Goal: Information Seeking & Learning: Compare options

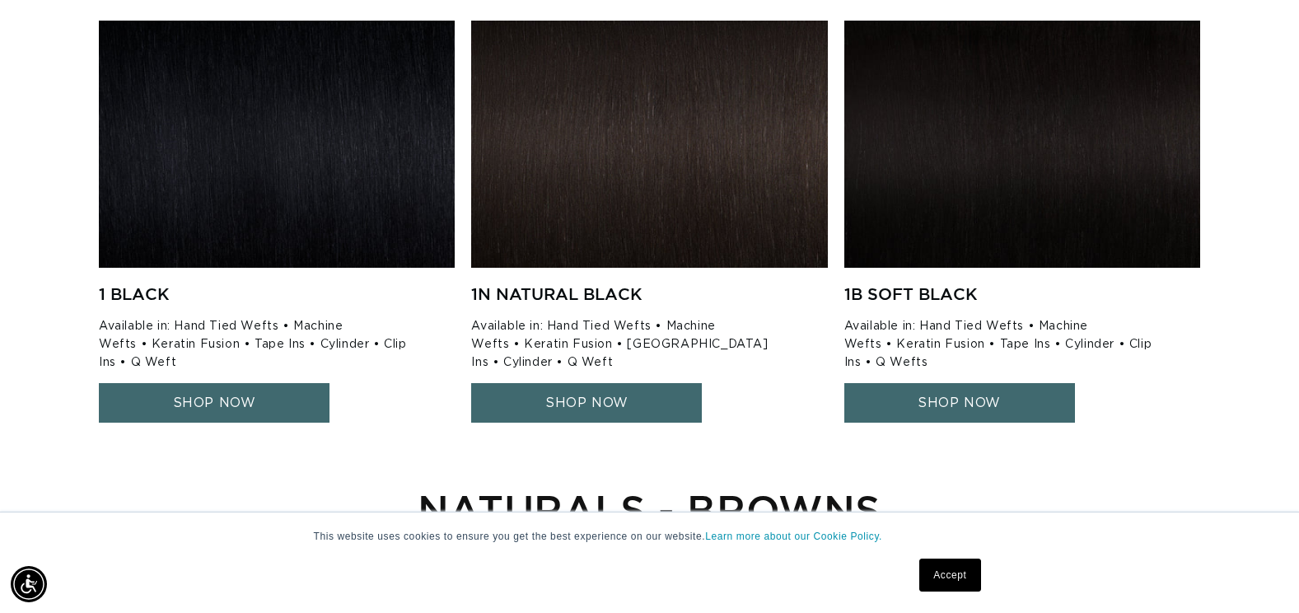
scroll to position [0, 1182]
click at [542, 404] on link "SHOP NOW" at bounding box center [586, 403] width 231 height 40
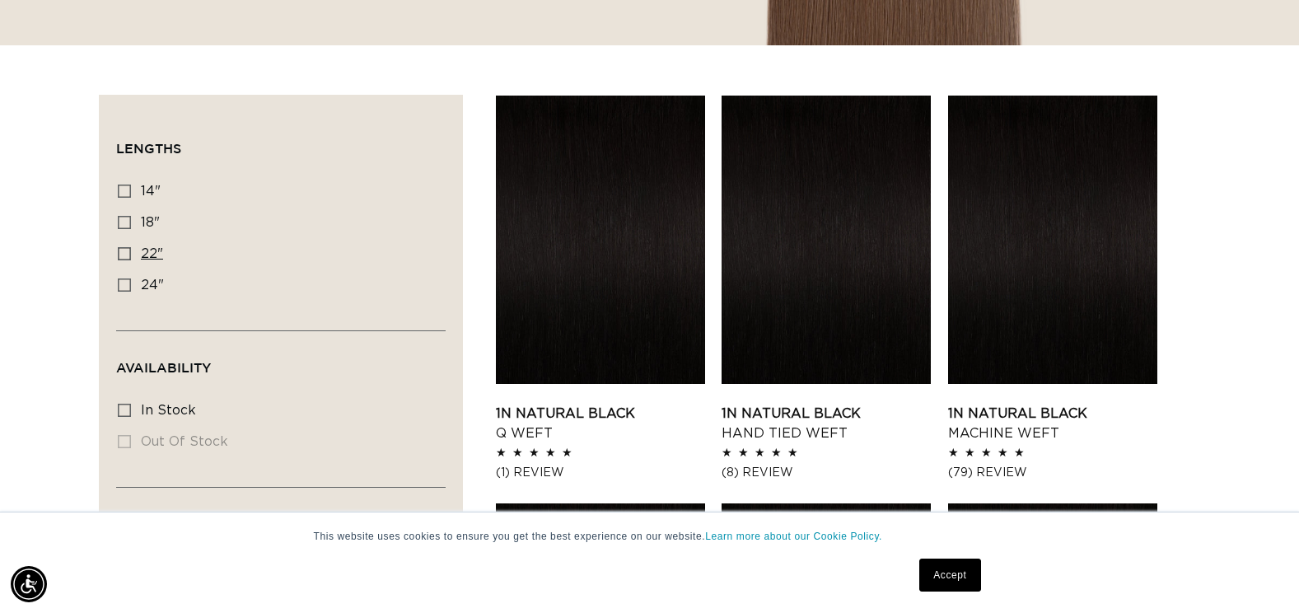
click at [125, 250] on icon at bounding box center [124, 253] width 13 height 13
click at [125, 250] on input "22" 22" (4 products)" at bounding box center [124, 253] width 13 height 13
checkbox input "true"
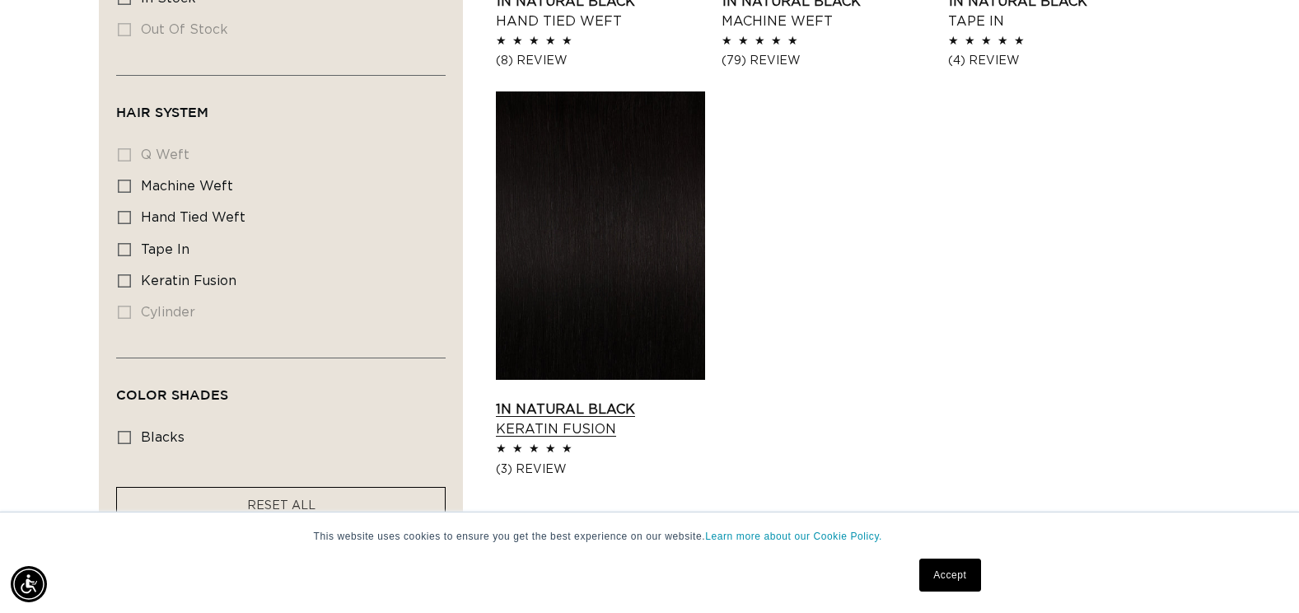
scroll to position [0, 2364]
click at [596, 399] on link "1N Natural Black Keratin Fusion" at bounding box center [600, 419] width 209 height 40
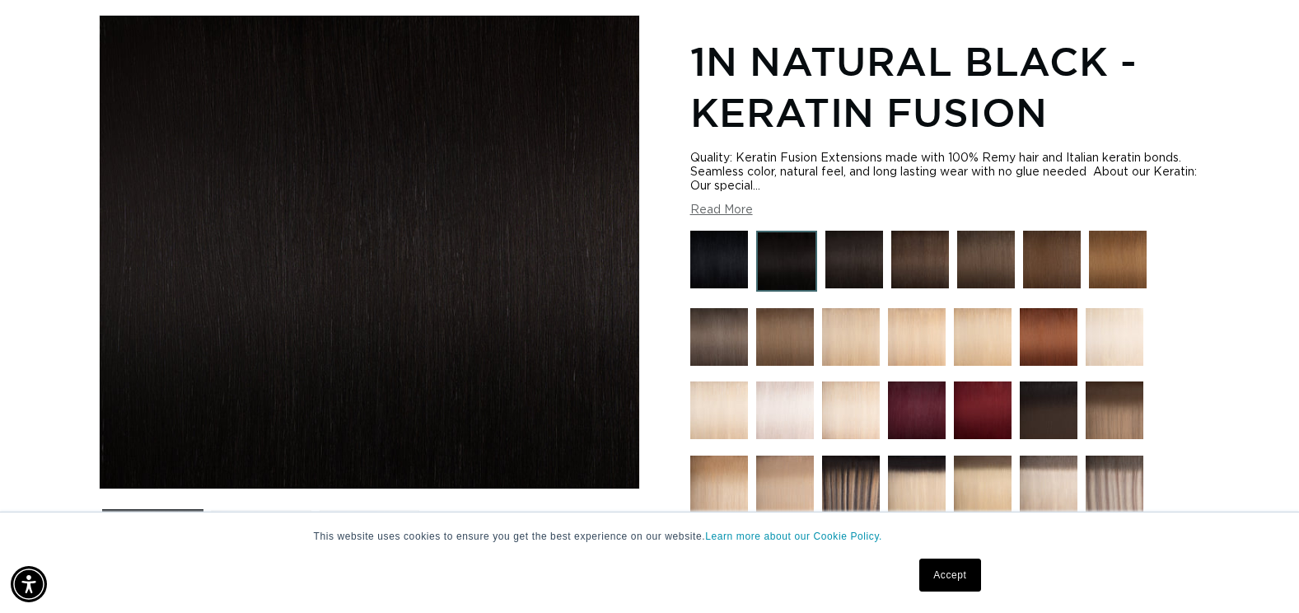
scroll to position [247, 0]
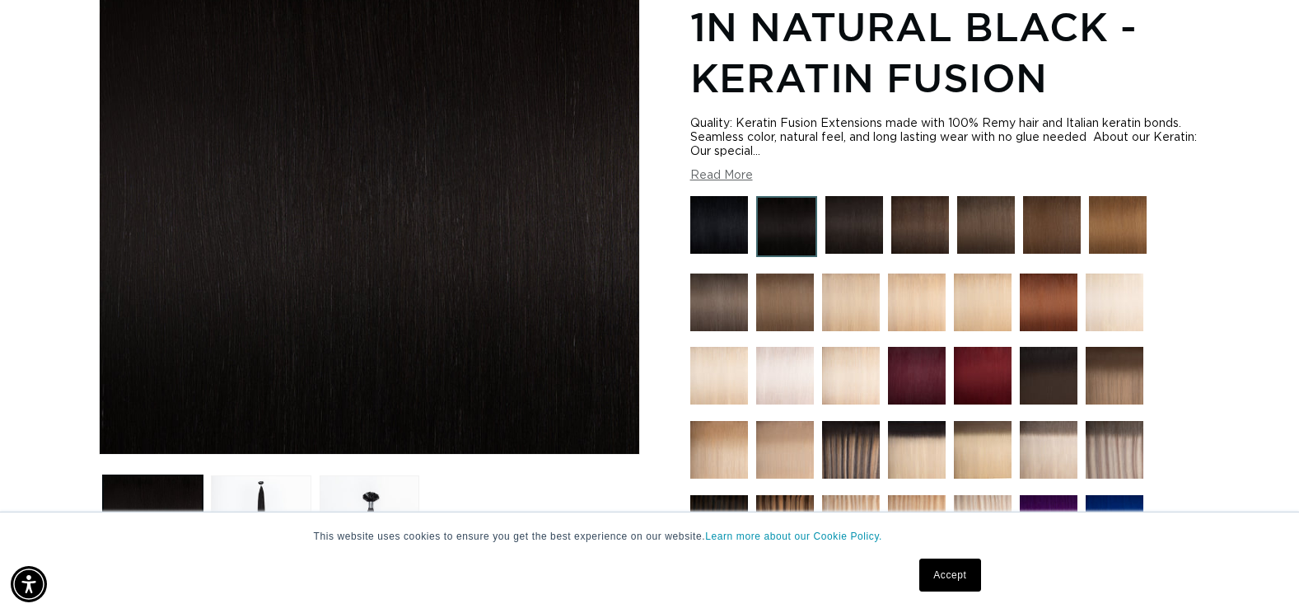
click at [854, 222] on img at bounding box center [854, 225] width 58 height 58
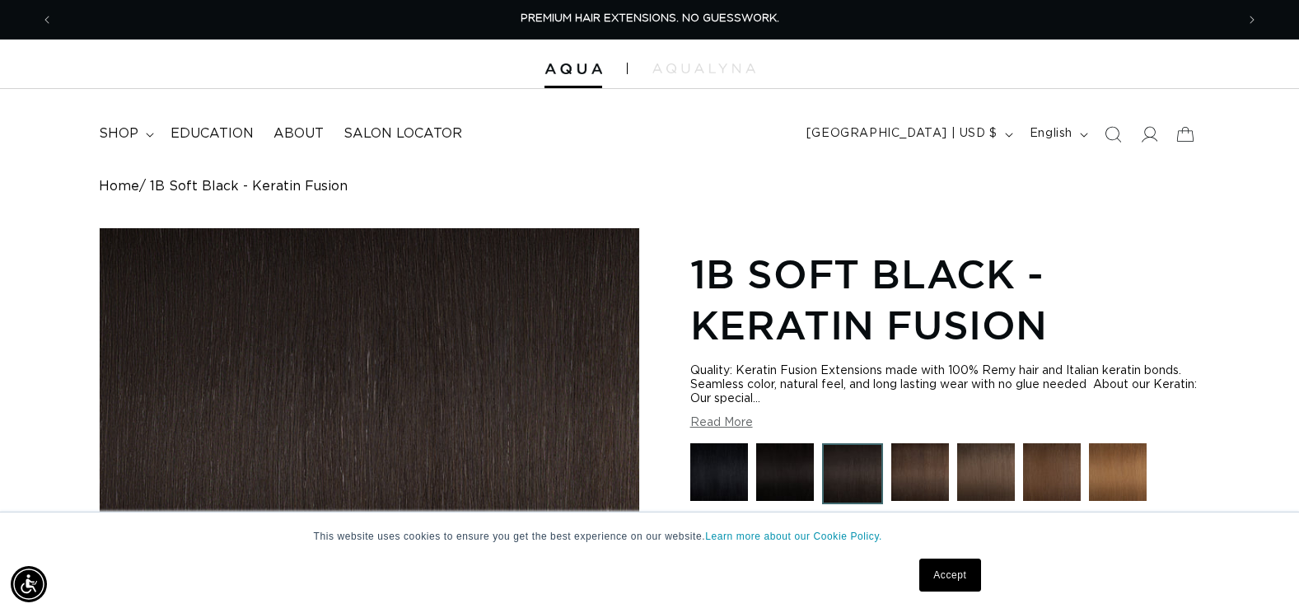
click at [789, 454] on img at bounding box center [785, 472] width 58 height 58
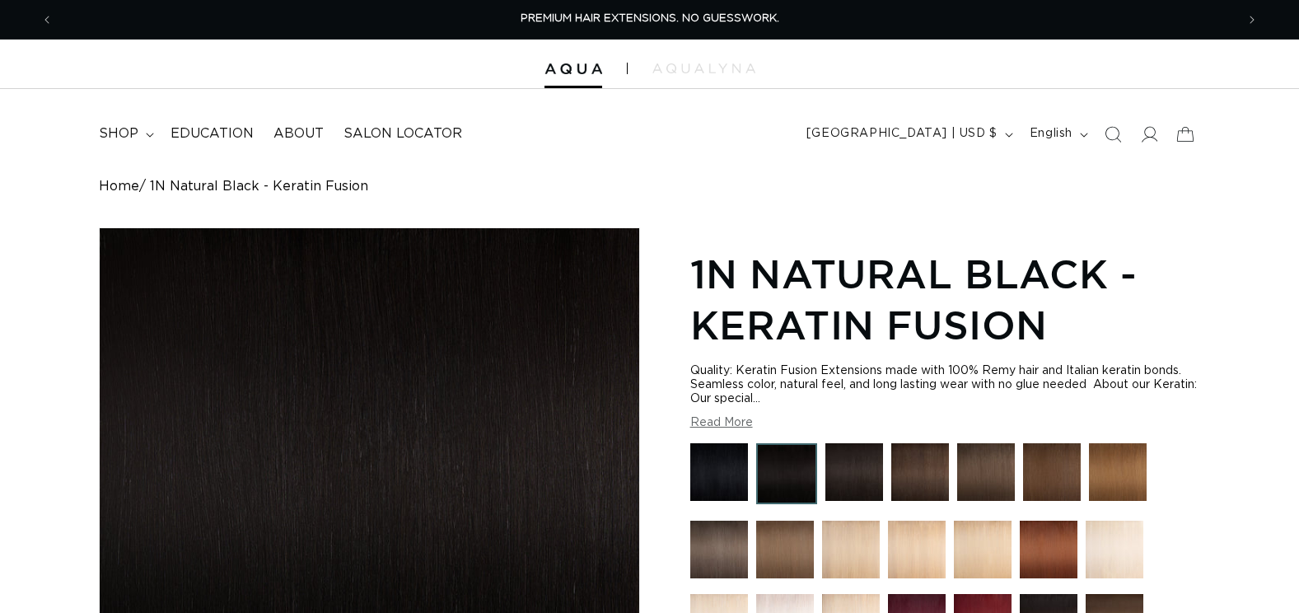
click at [835, 471] on img at bounding box center [854, 472] width 58 height 58
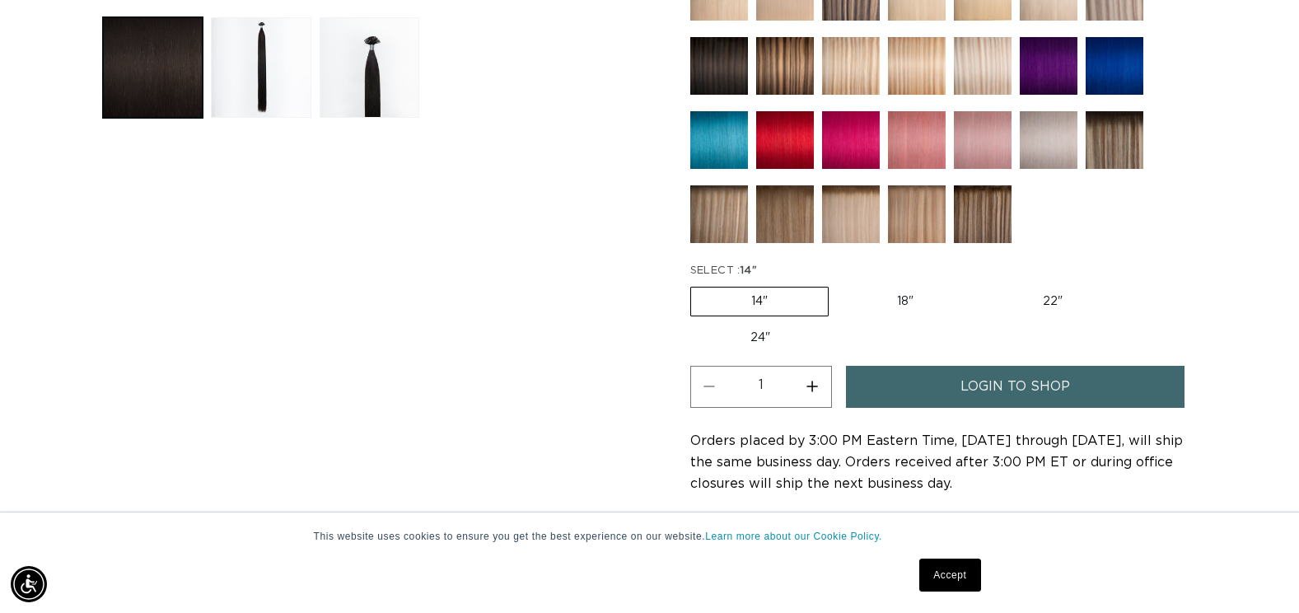
scroll to position [741, 0]
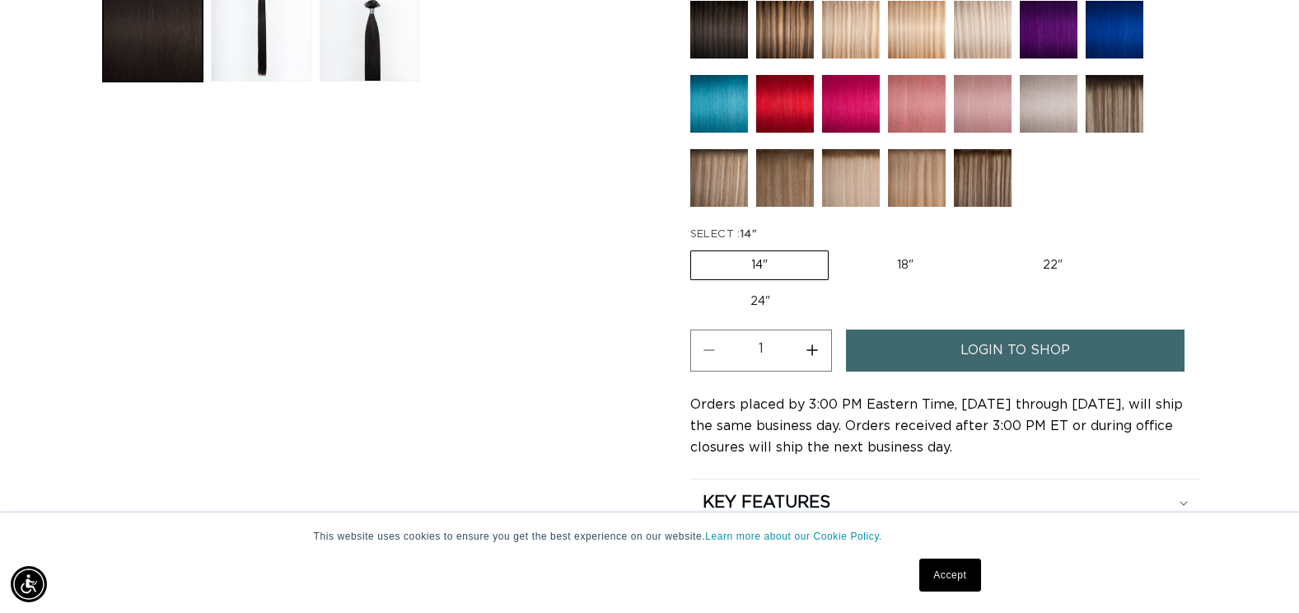
click at [765, 301] on label "24" Variant sold out or unavailable" at bounding box center [760, 301] width 140 height 28
click at [1131, 248] on input "24" Variant sold out or unavailable" at bounding box center [1131, 247] width 1 height 1
radio input "true"
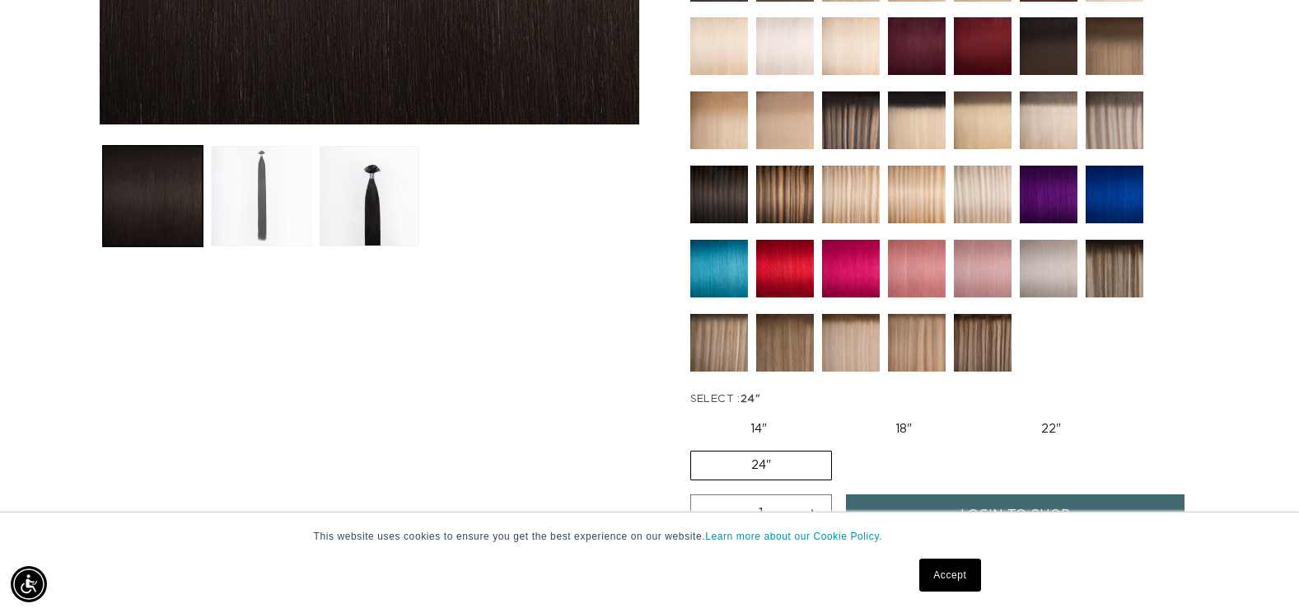
click at [268, 221] on button "Load image 2 in gallery view" at bounding box center [261, 196] width 100 height 100
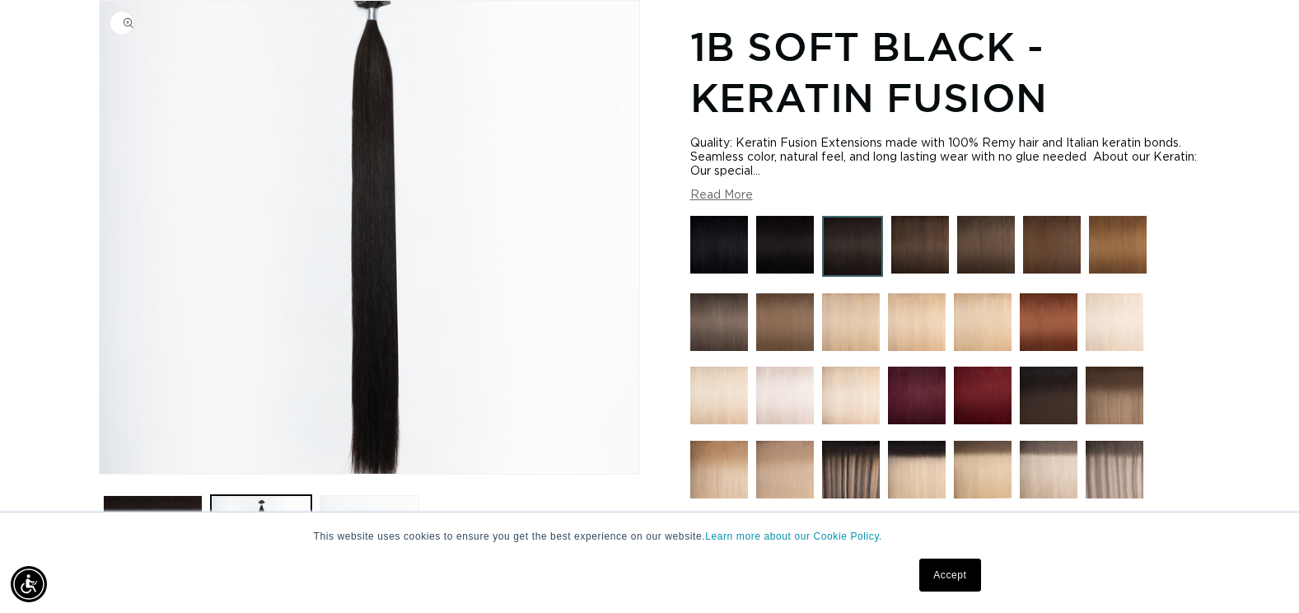
scroll to position [0, 1182]
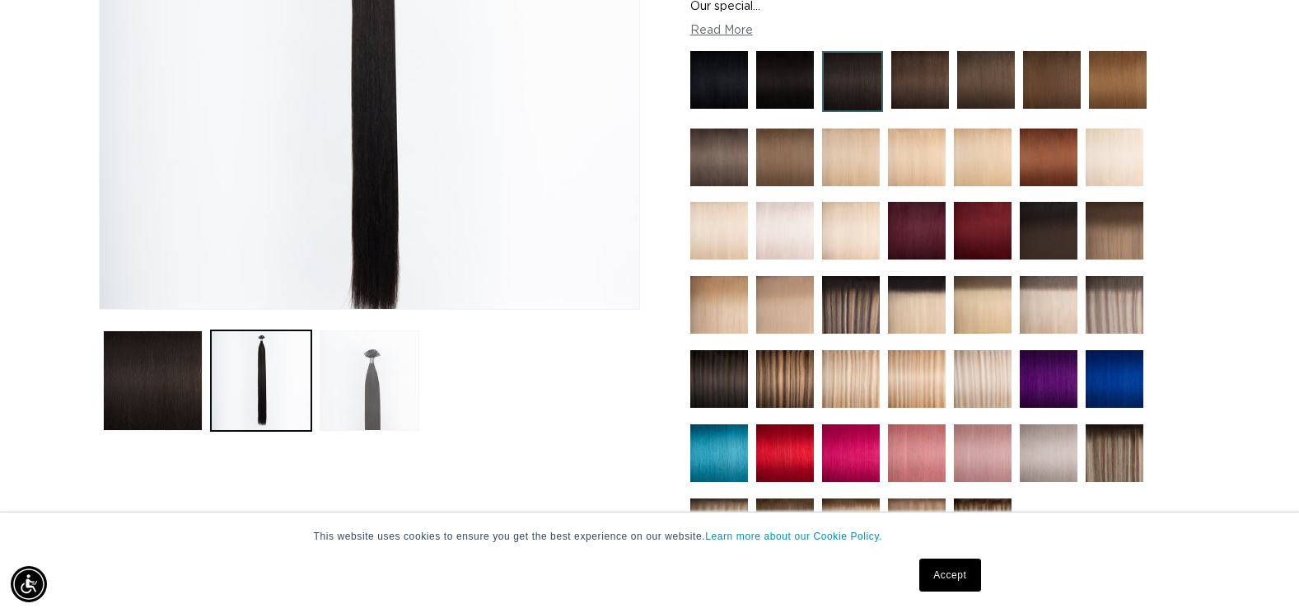
click at [378, 391] on button "Load image 3 in gallery view" at bounding box center [370, 380] width 100 height 100
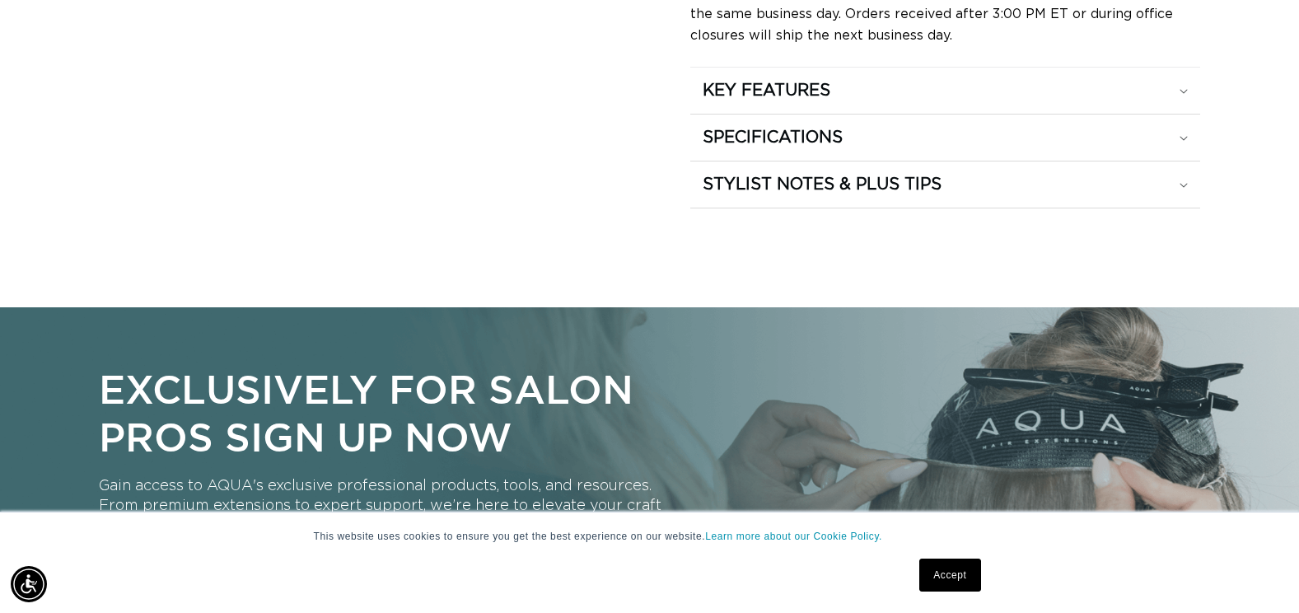
scroll to position [0, 0]
click at [796, 97] on h2 "KEY FEATURES" at bounding box center [766, 90] width 128 height 21
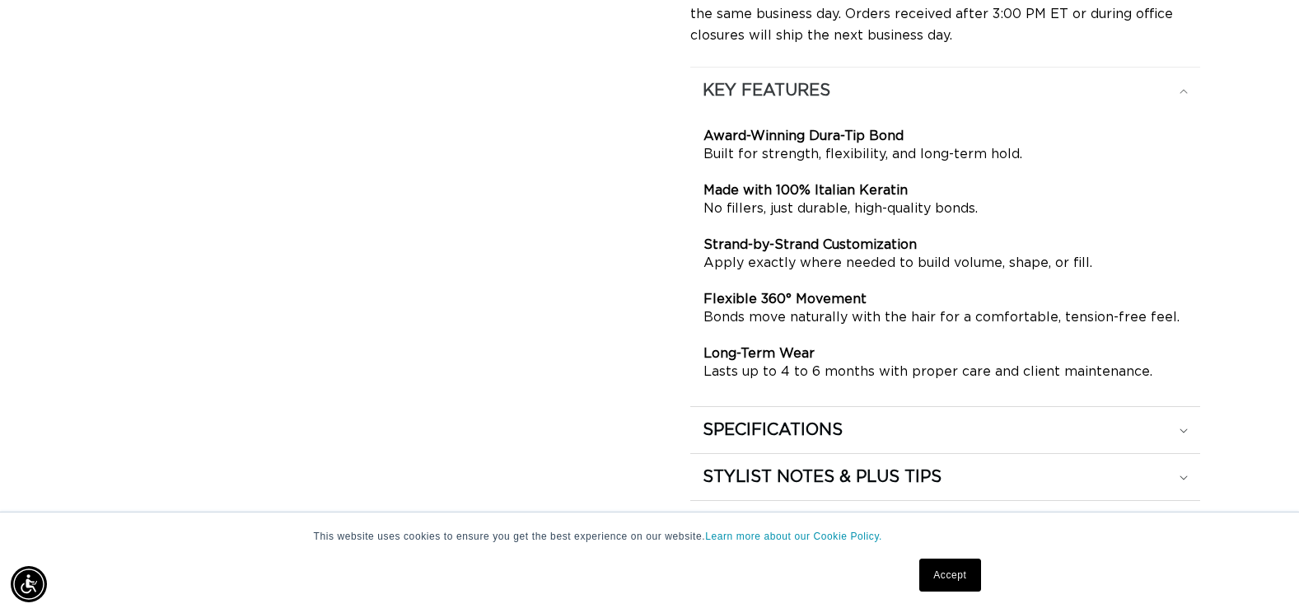
scroll to position [0, 1182]
click at [811, 95] on h2 "KEY FEATURES" at bounding box center [766, 90] width 128 height 21
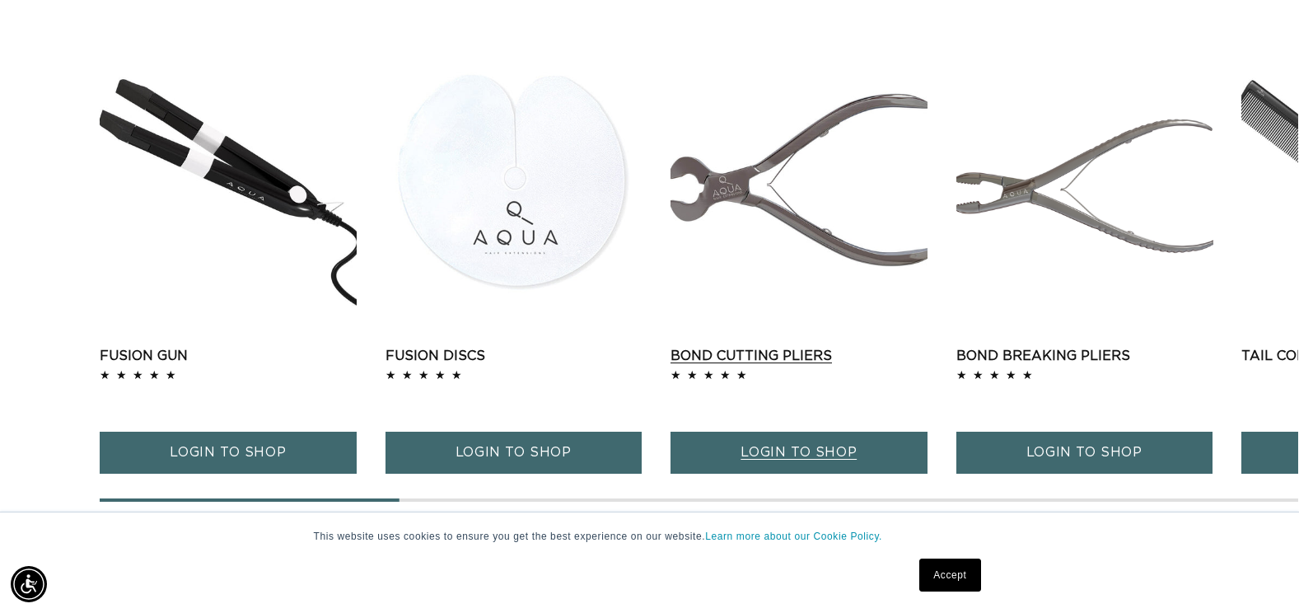
scroll to position [0, 0]
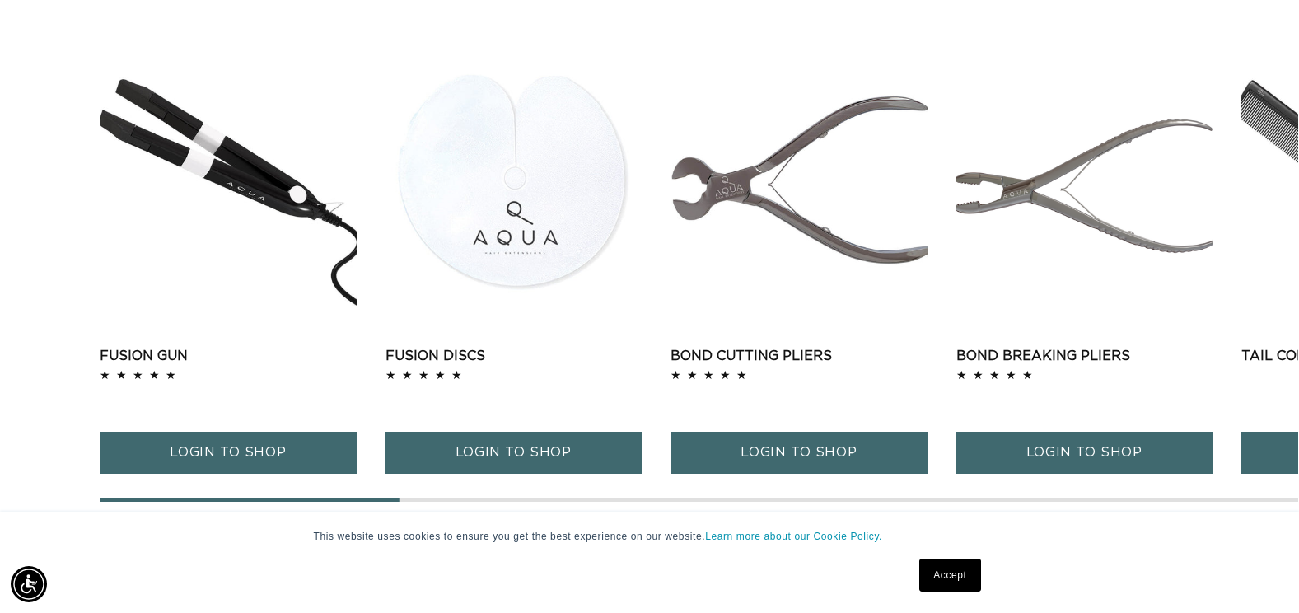
click at [949, 575] on link "Accept" at bounding box center [949, 574] width 61 height 33
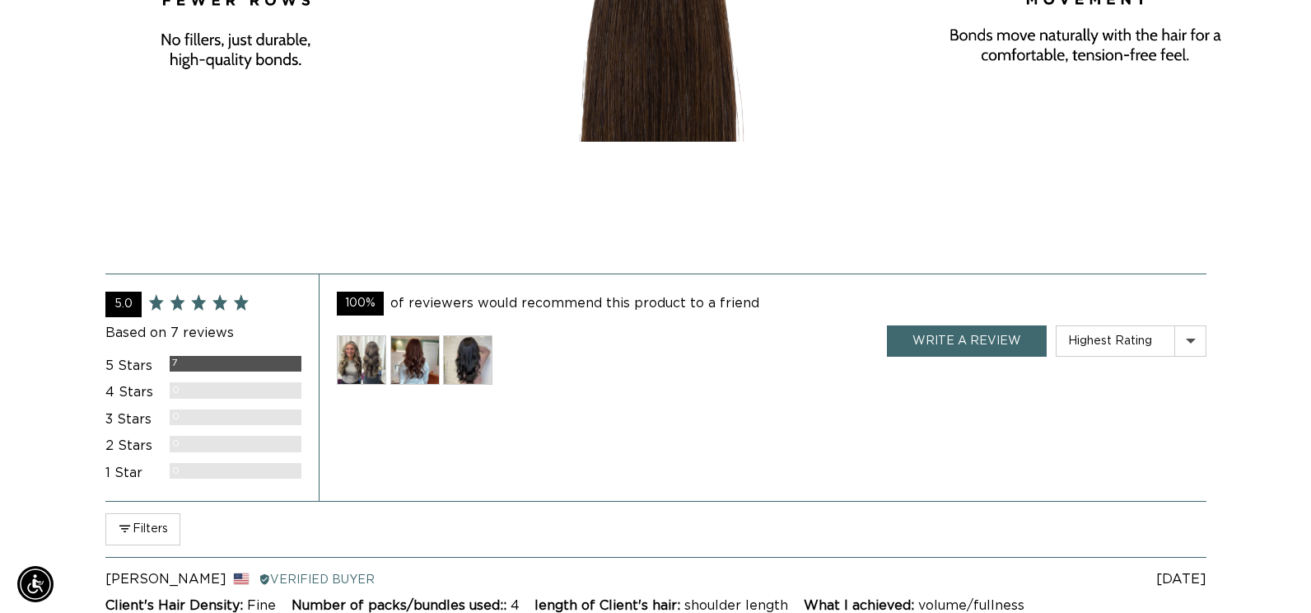
scroll to position [3377, 0]
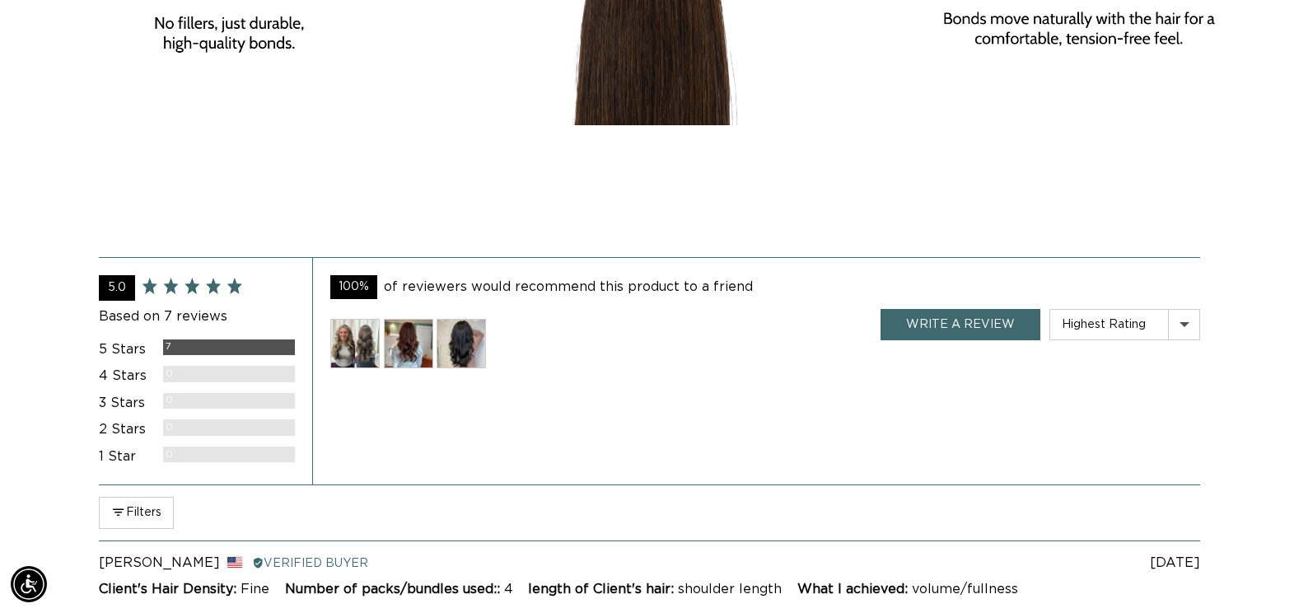
click at [461, 344] on img at bounding box center [460, 343] width 49 height 49
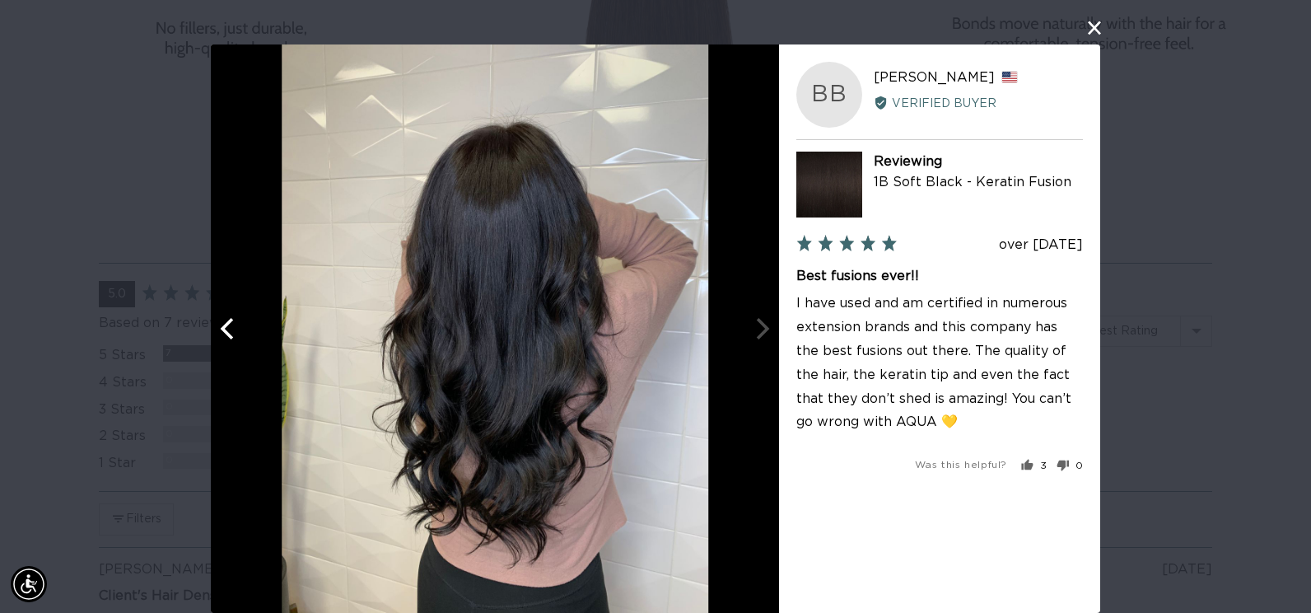
scroll to position [0, 0]
click at [758, 331] on div at bounding box center [495, 328] width 568 height 568
click at [226, 331] on icon "Previous" at bounding box center [228, 328] width 21 height 21
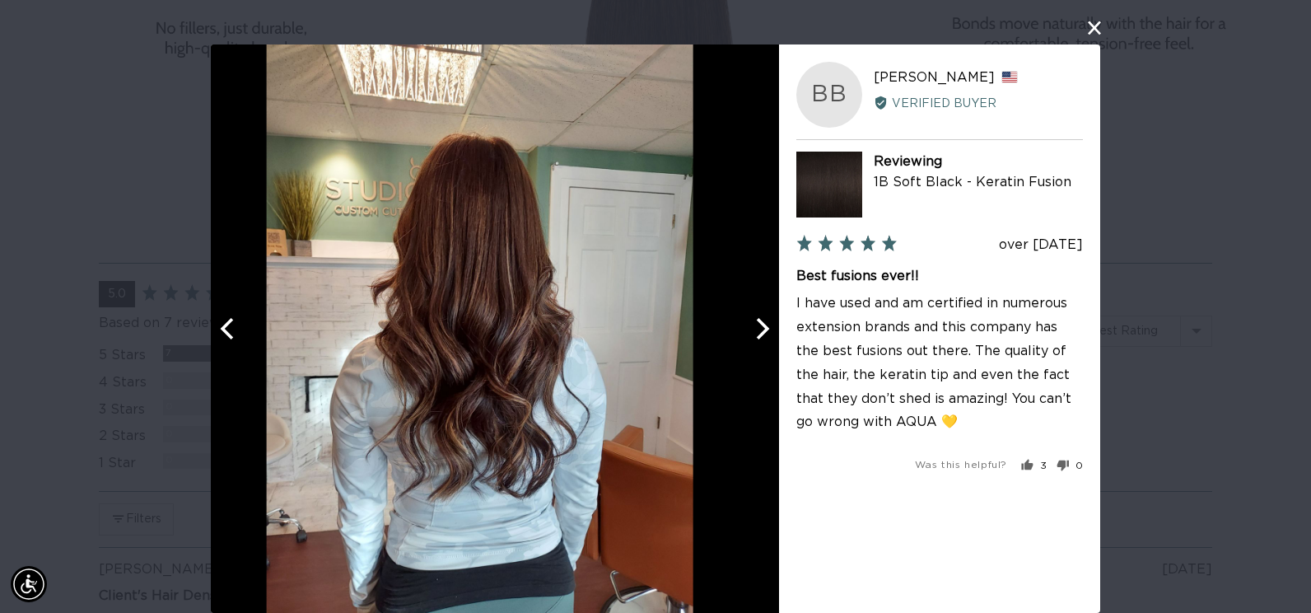
scroll to position [0, 2388]
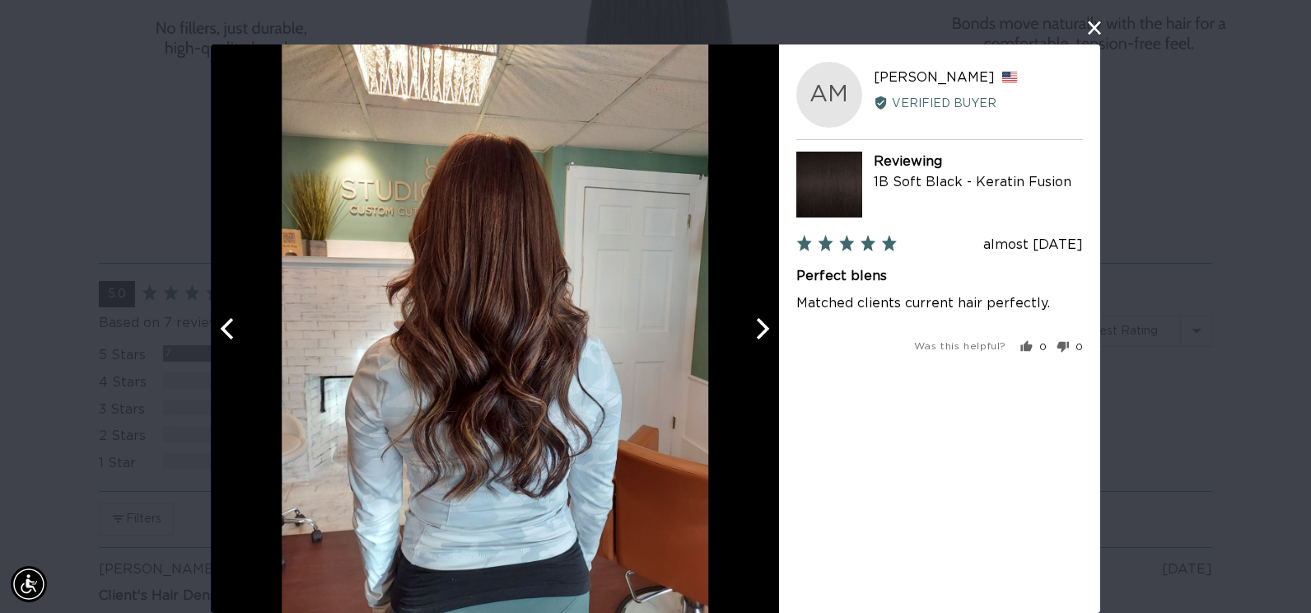
click at [226, 331] on icon "Previous" at bounding box center [228, 328] width 21 height 21
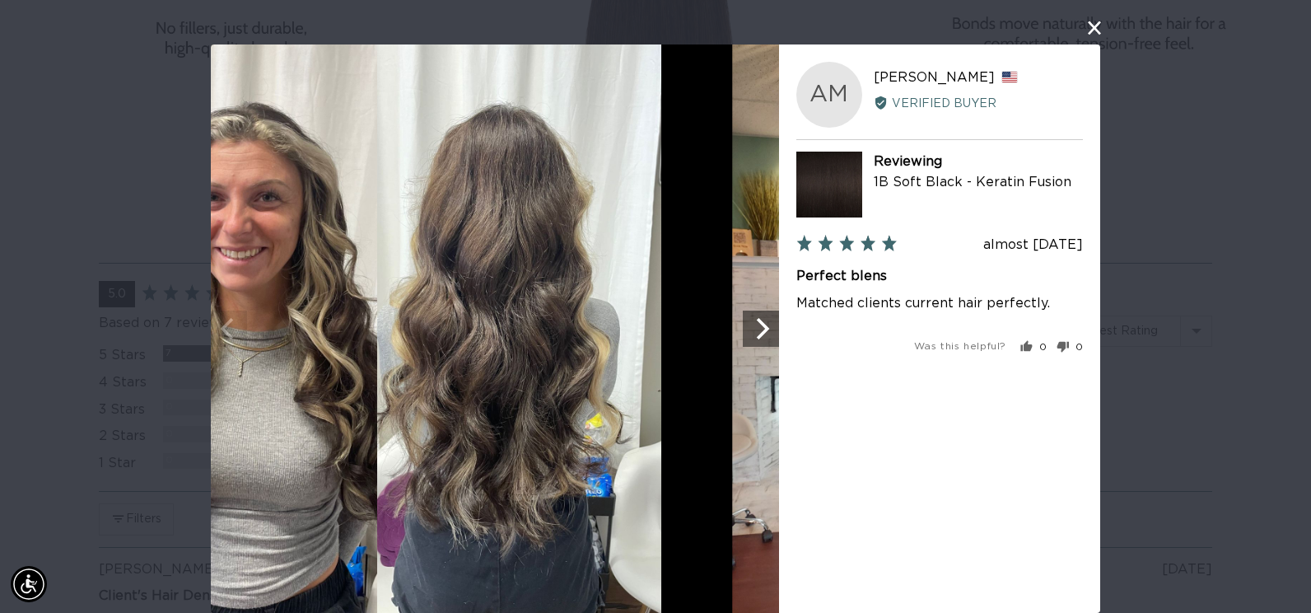
scroll to position [0, 0]
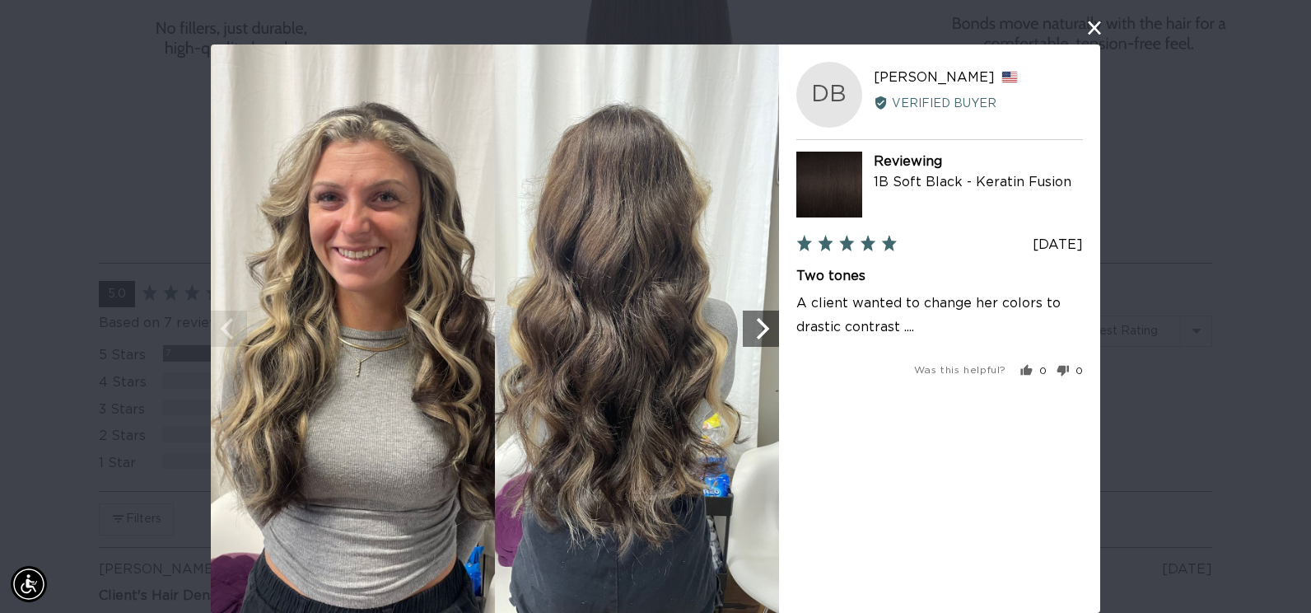
click at [226, 331] on img at bounding box center [495, 328] width 568 height 568
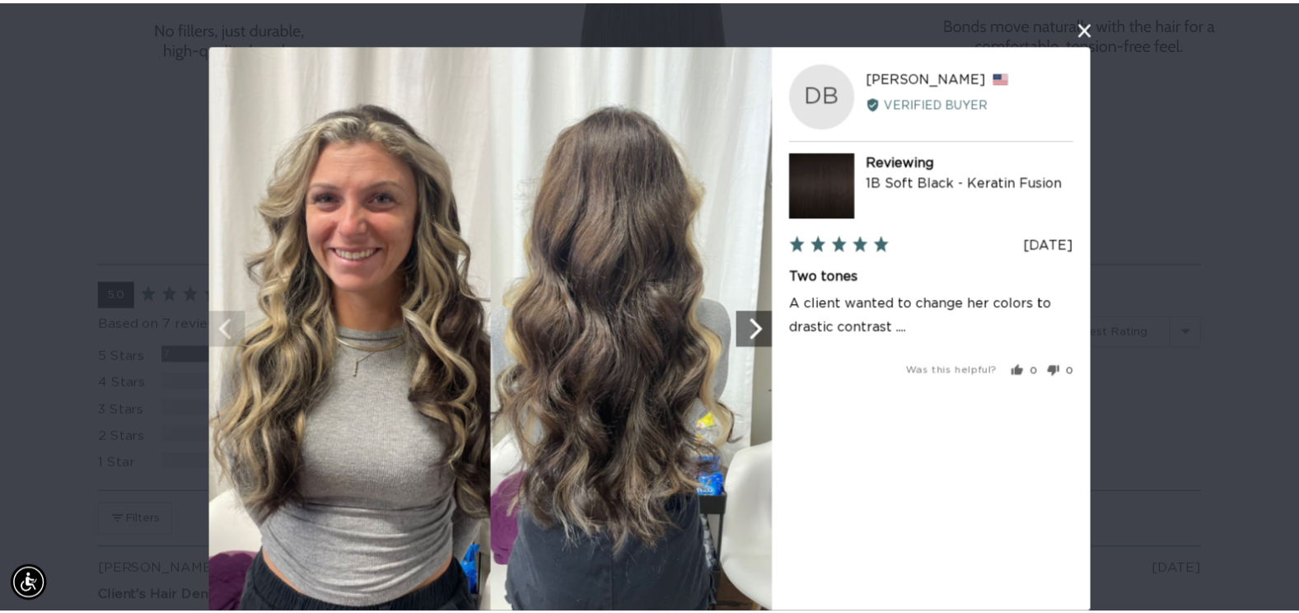
scroll to position [0, 2388]
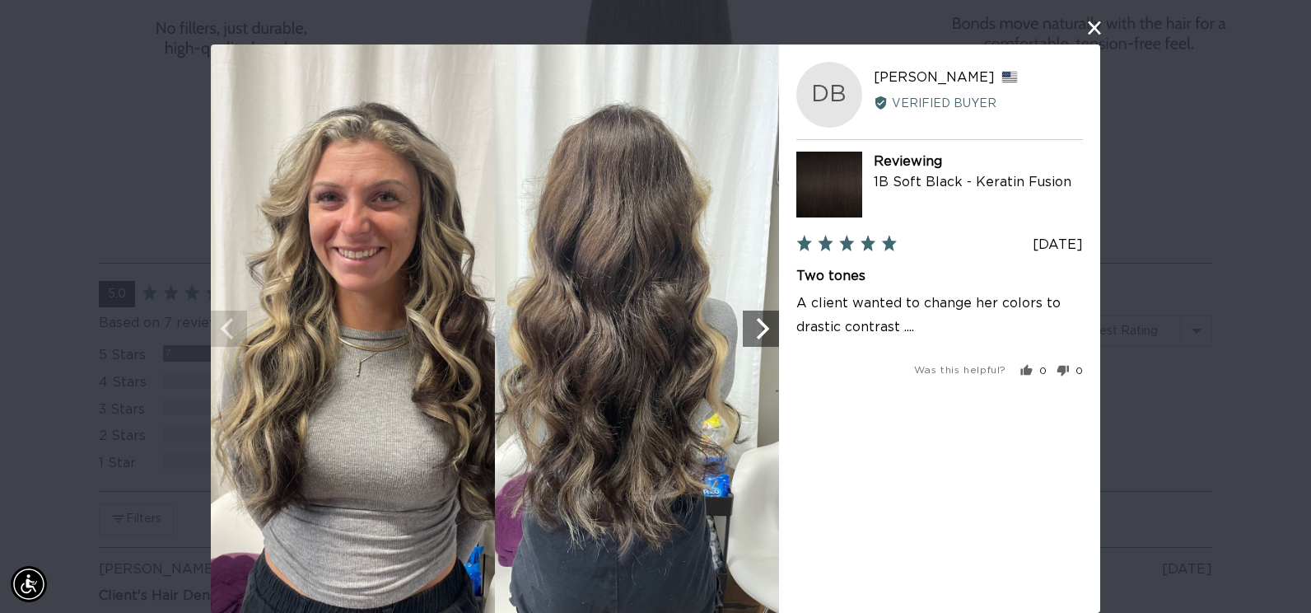
click at [1090, 28] on button "close this modal window" at bounding box center [1095, 28] width 20 height 20
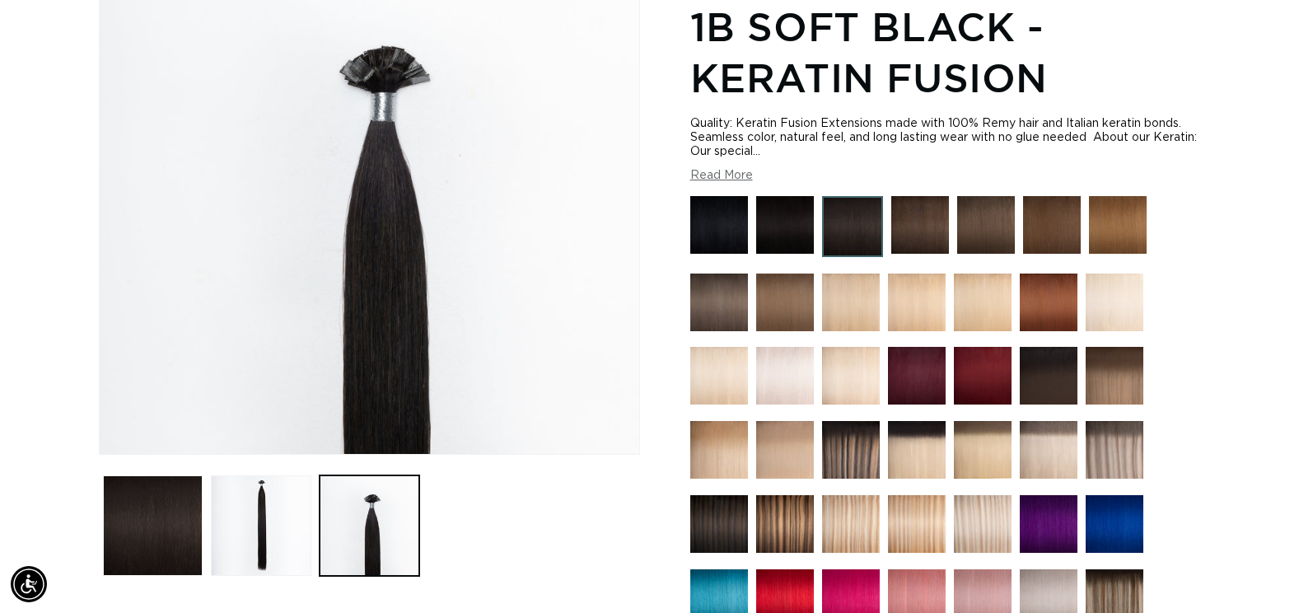
scroll to position [0, 0]
click at [736, 520] on img at bounding box center [719, 524] width 58 height 58
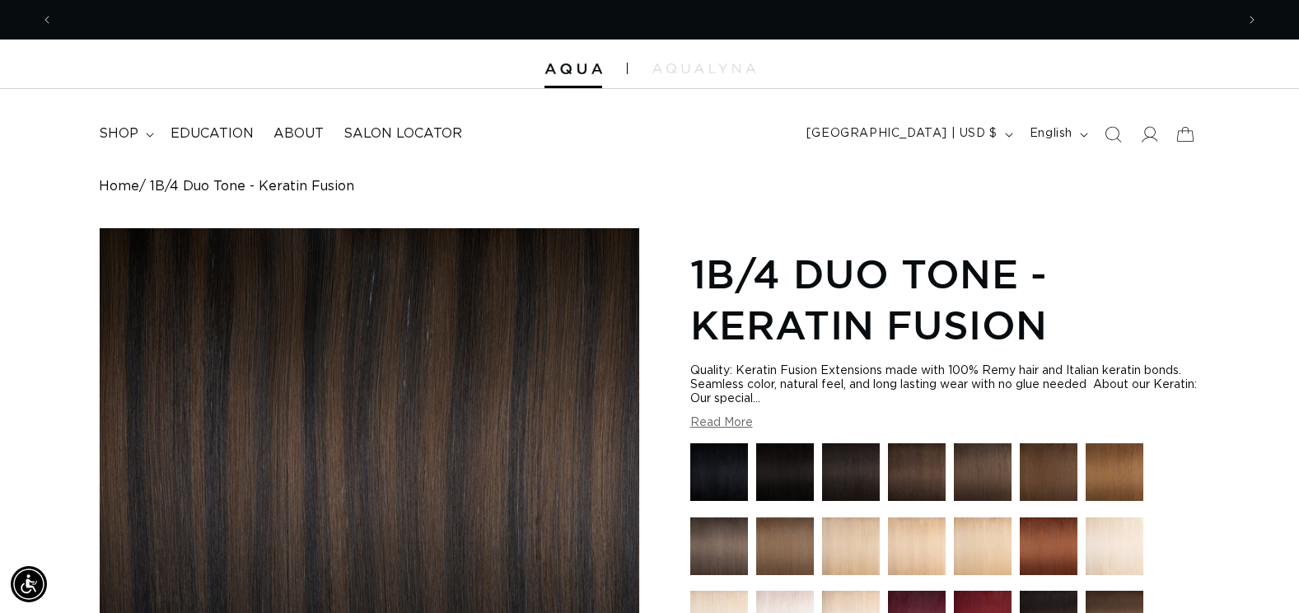
scroll to position [0, 1182]
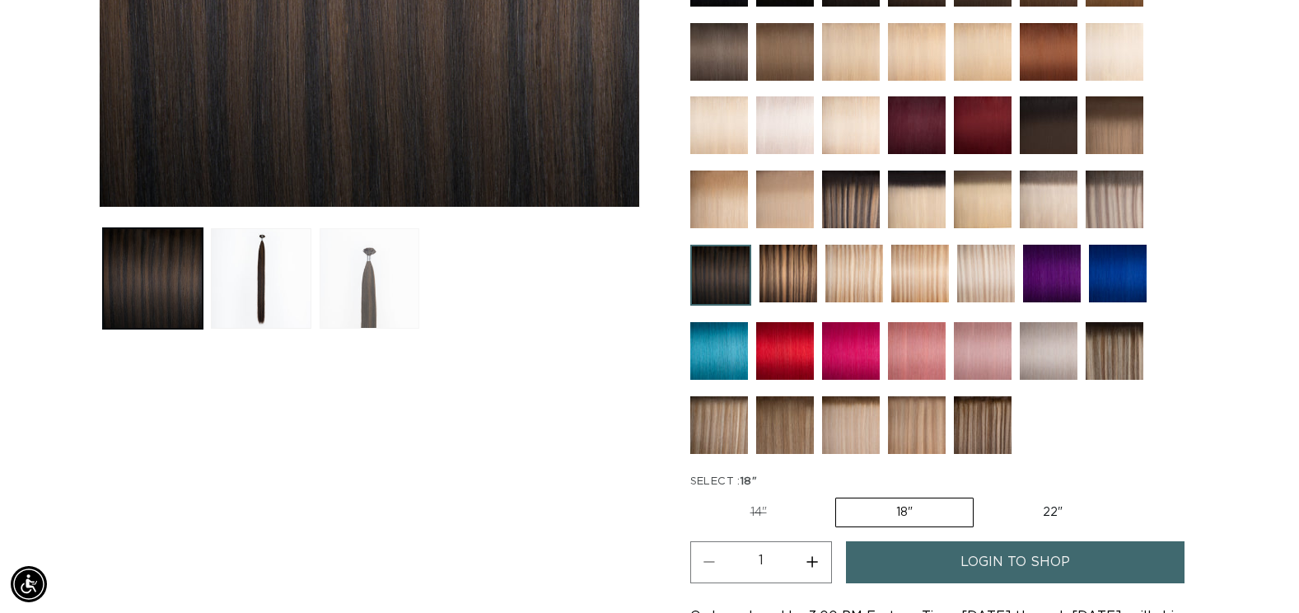
click at [399, 293] on button "Load image 3 in gallery view" at bounding box center [370, 278] width 100 height 100
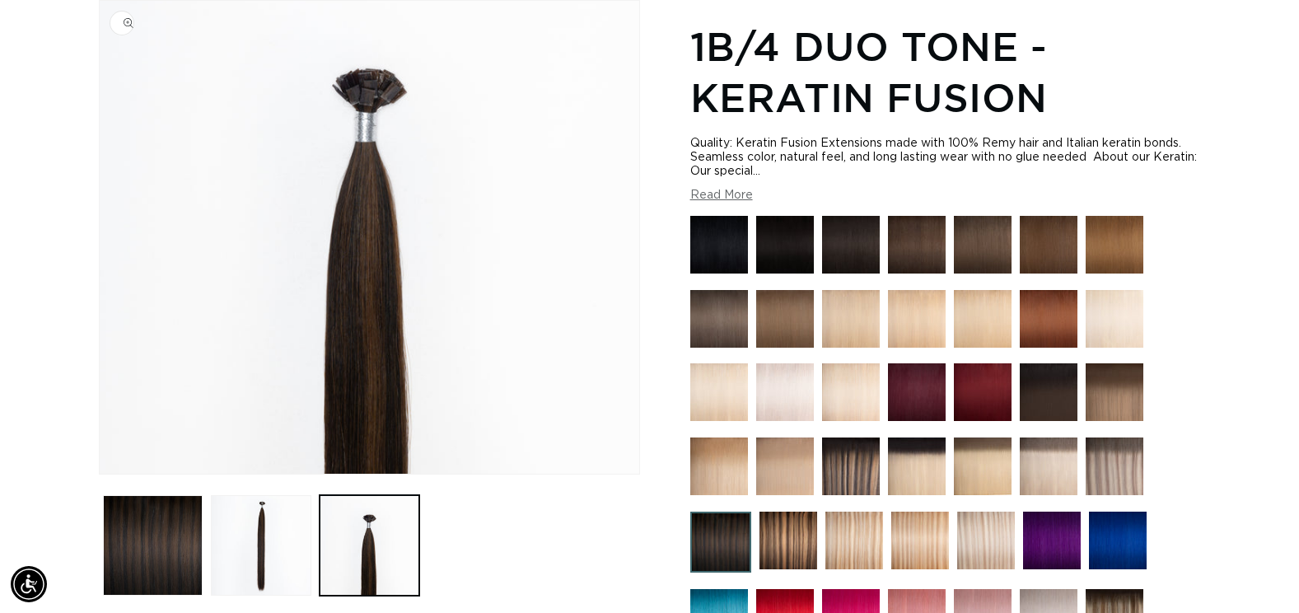
scroll to position [0, 2364]
click at [374, 275] on img "Gallery Viewer" at bounding box center [369, 237] width 539 height 473
click at [934, 379] on img at bounding box center [917, 392] width 58 height 58
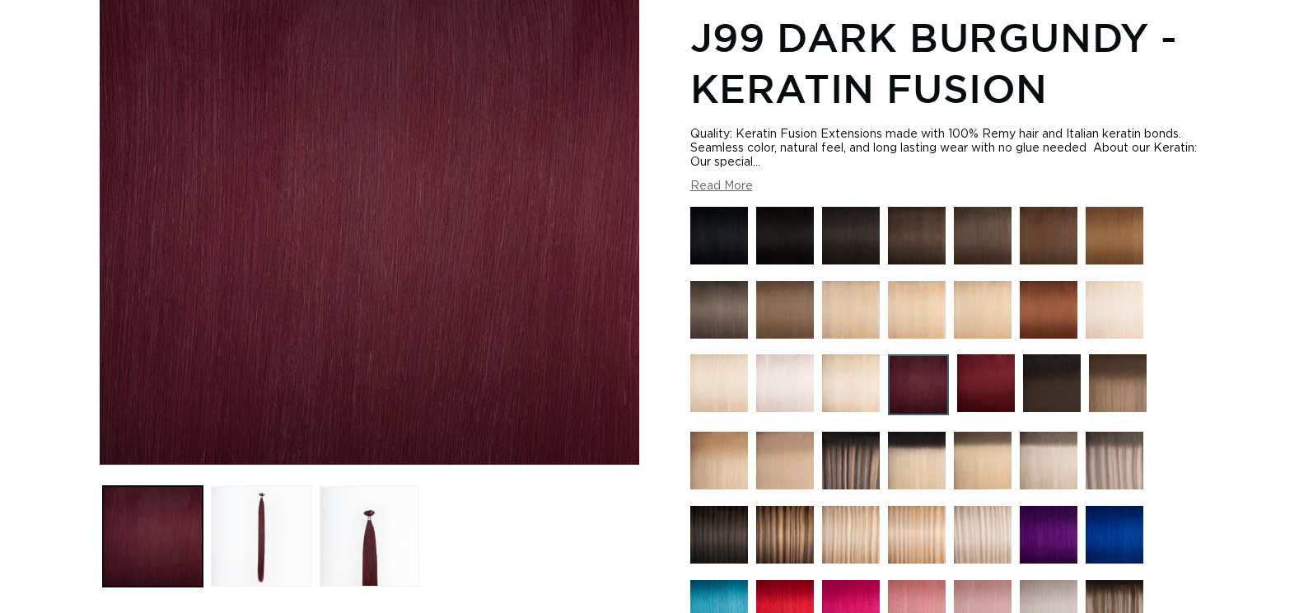
scroll to position [247, 0]
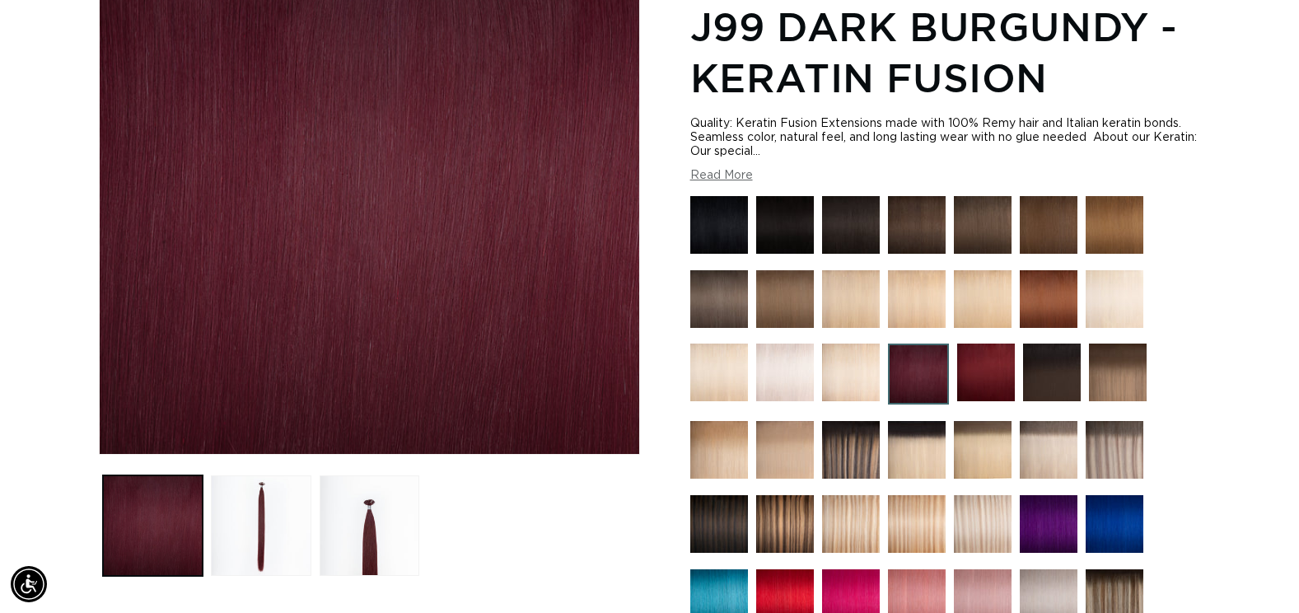
click at [1038, 310] on img at bounding box center [1049, 299] width 58 height 58
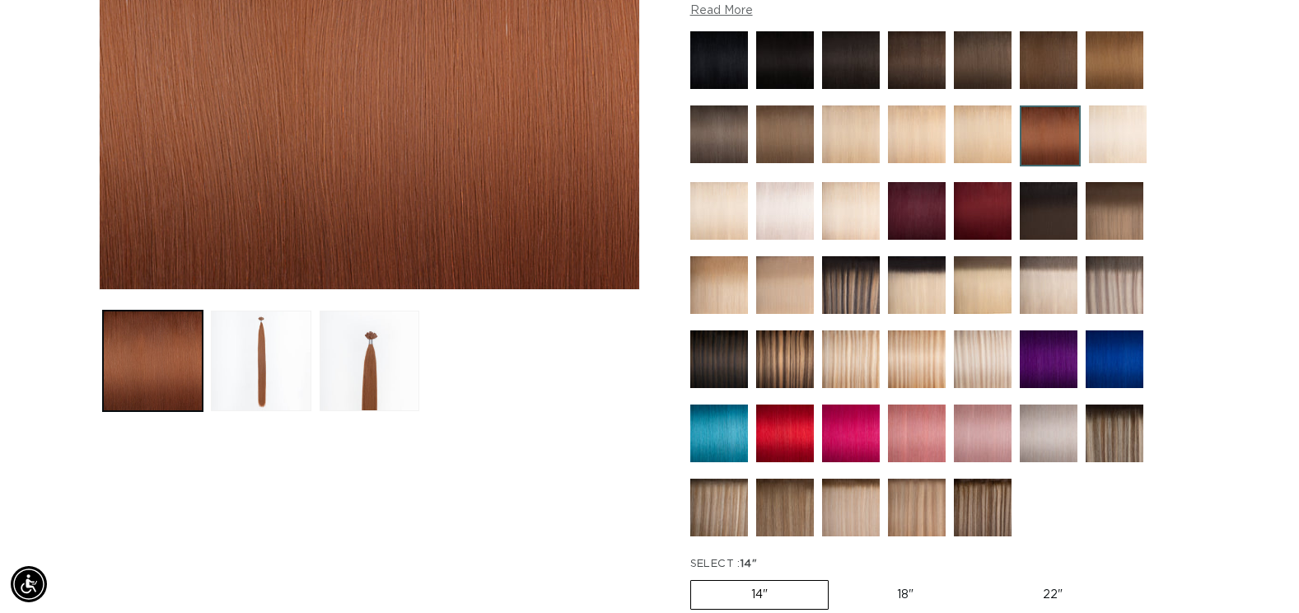
click at [728, 349] on img at bounding box center [719, 359] width 58 height 58
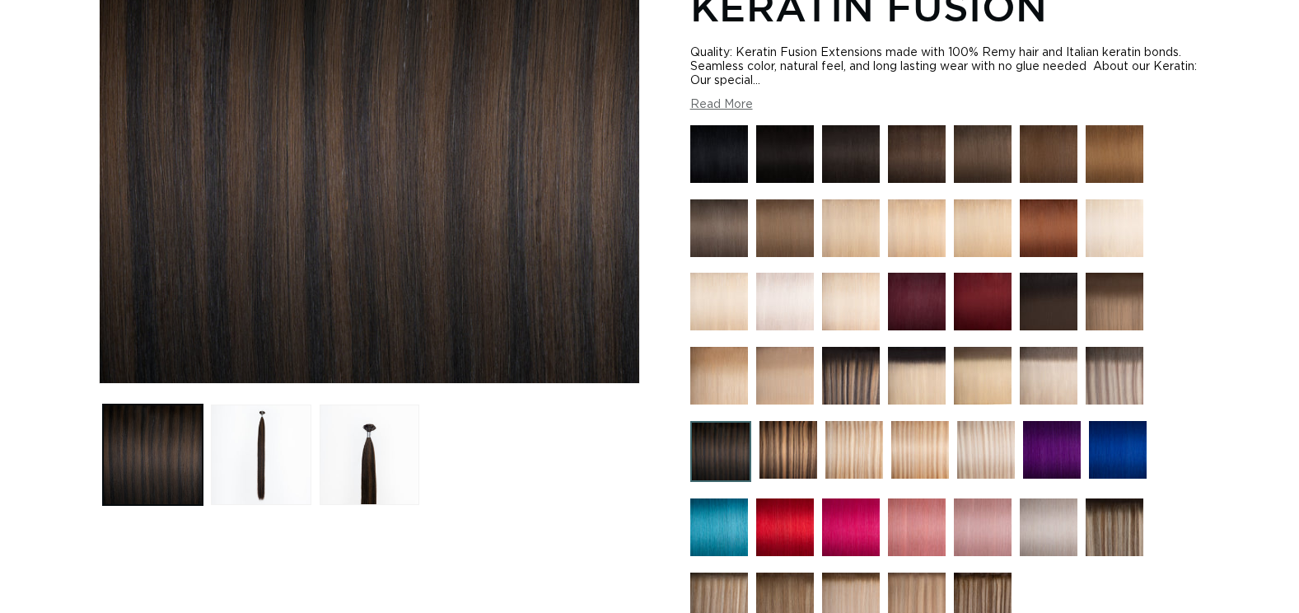
scroll to position [329, 0]
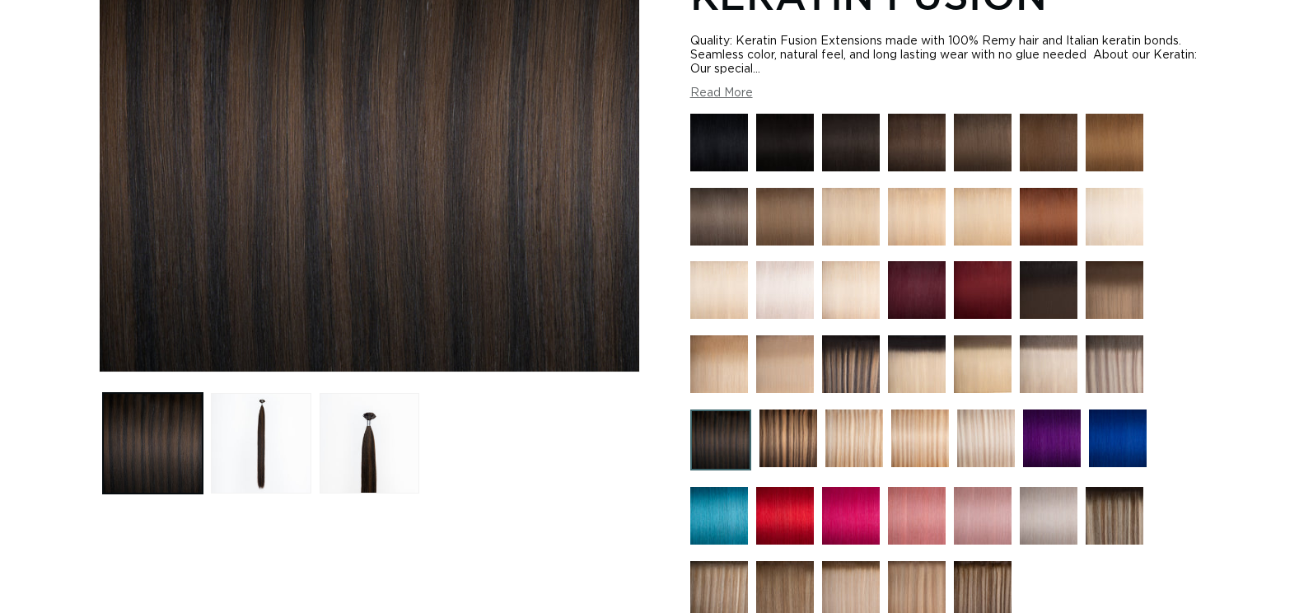
click at [912, 292] on img at bounding box center [917, 290] width 58 height 58
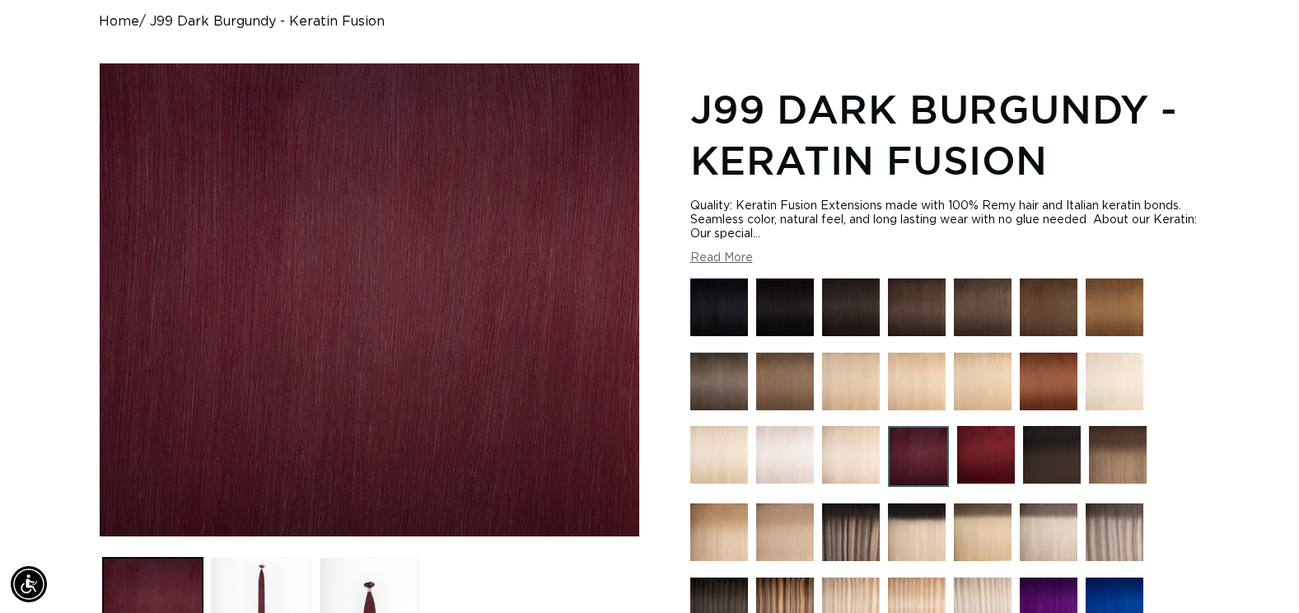
scroll to position [0, 1182]
click at [967, 454] on img at bounding box center [986, 455] width 58 height 58
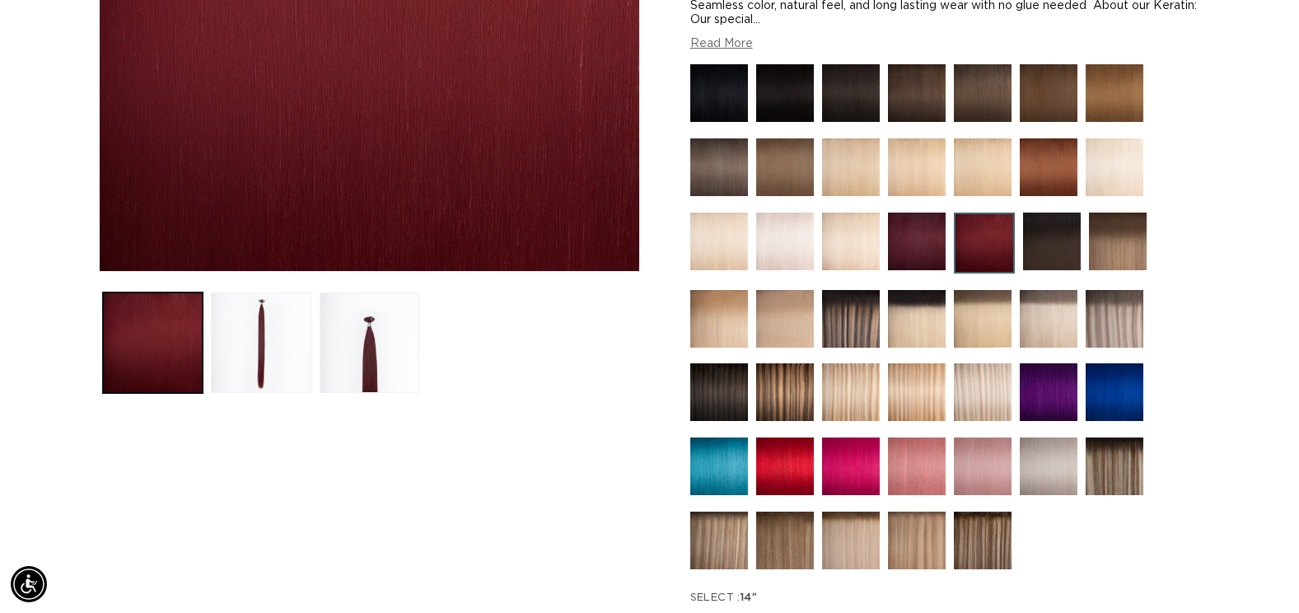
scroll to position [247, 0]
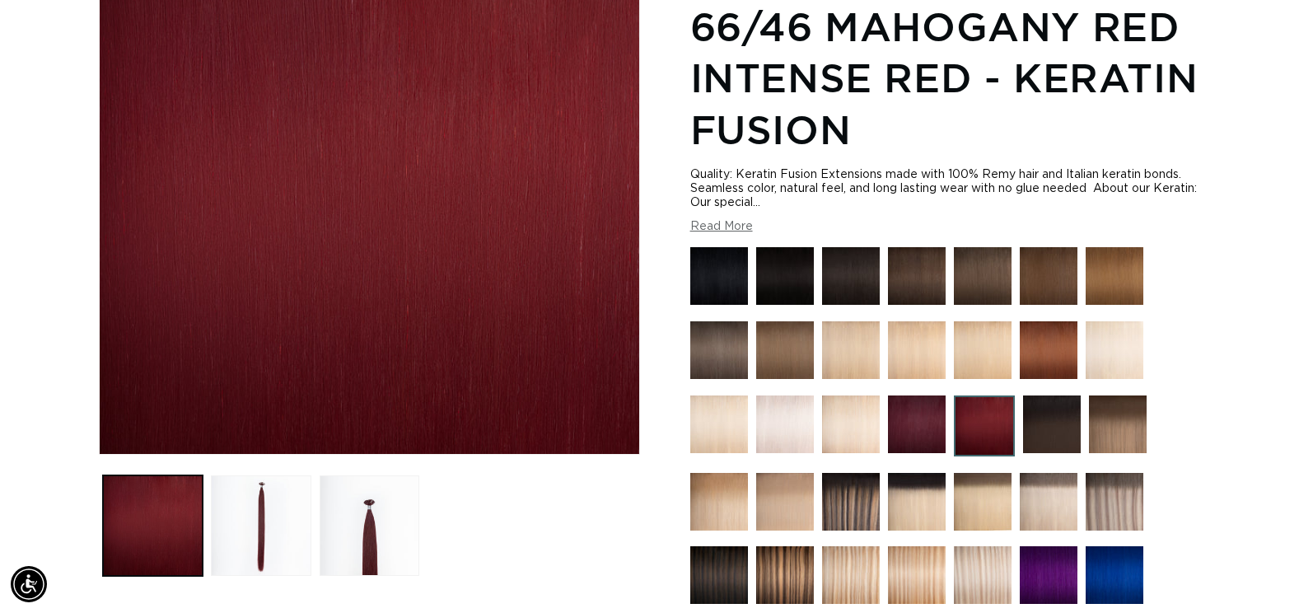
click at [918, 426] on img at bounding box center [917, 424] width 58 height 58
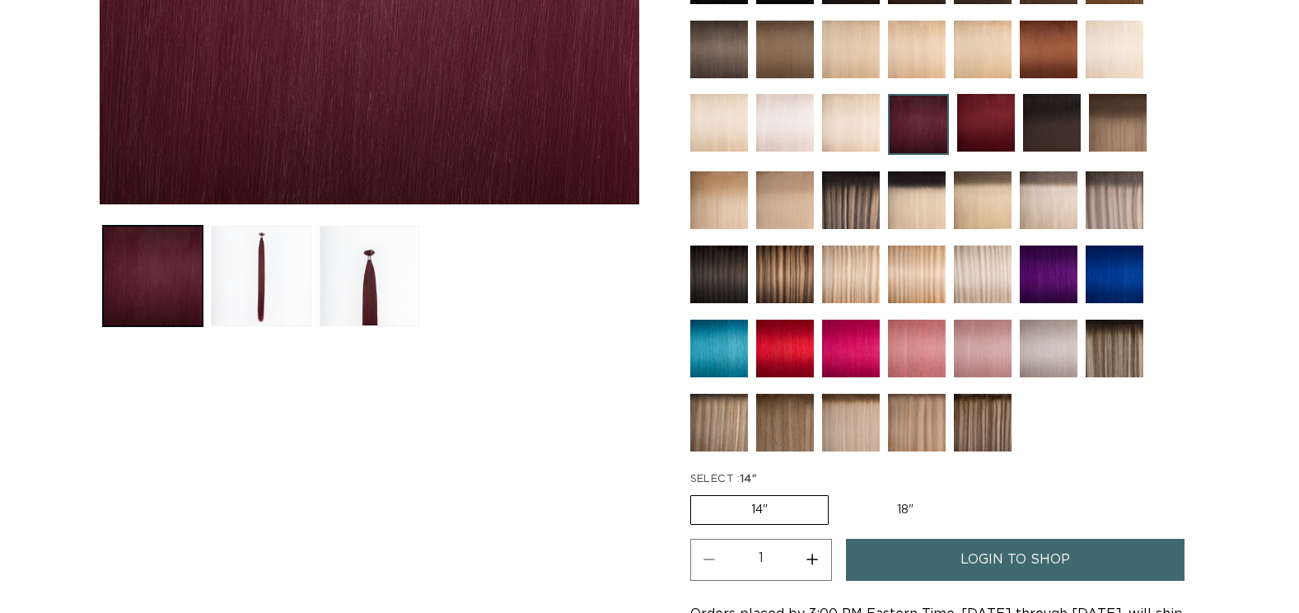
scroll to position [659, 0]
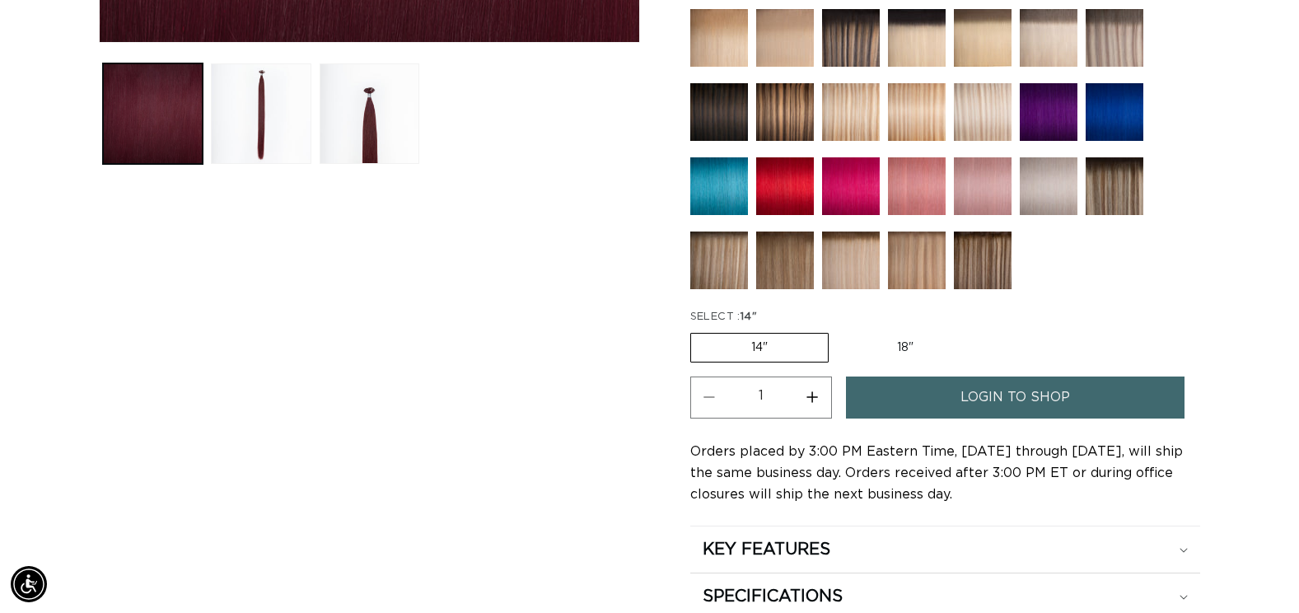
click at [909, 348] on label "18" Variant sold out or unavailable" at bounding box center [905, 348] width 137 height 28
click at [838, 330] on input "18" Variant sold out or unavailable" at bounding box center [837, 329] width 1 height 1
radio input "true"
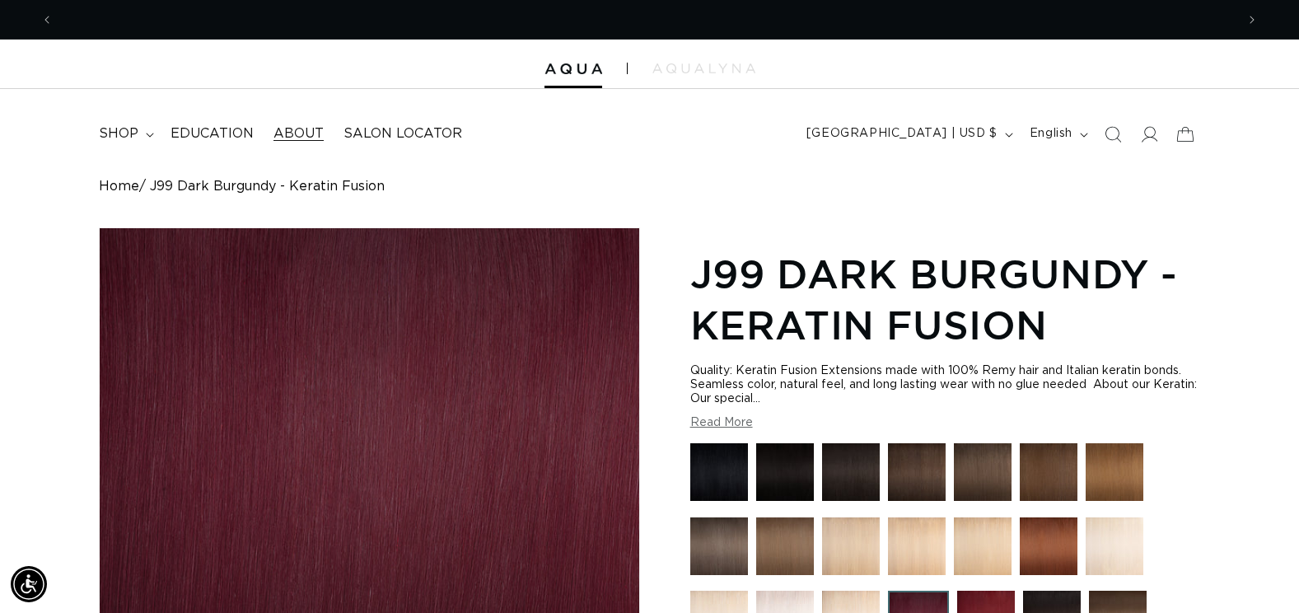
scroll to position [0, 1182]
click at [136, 136] on span "shop" at bounding box center [119, 133] width 40 height 17
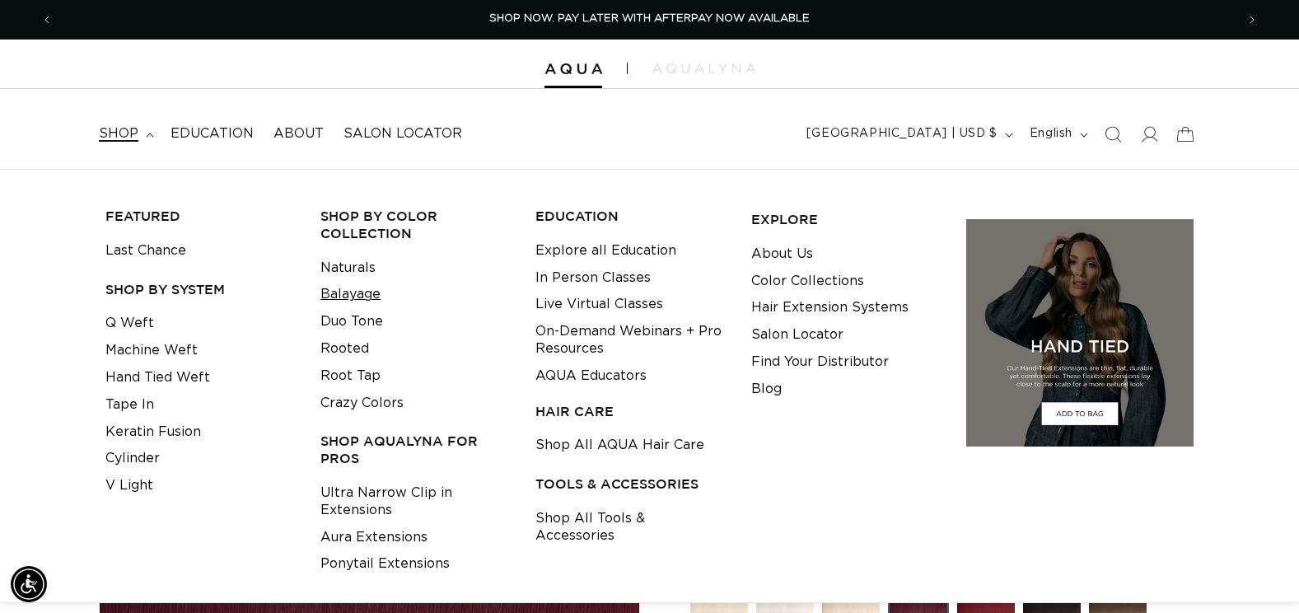
click at [342, 293] on link "Balayage" at bounding box center [350, 294] width 60 height 27
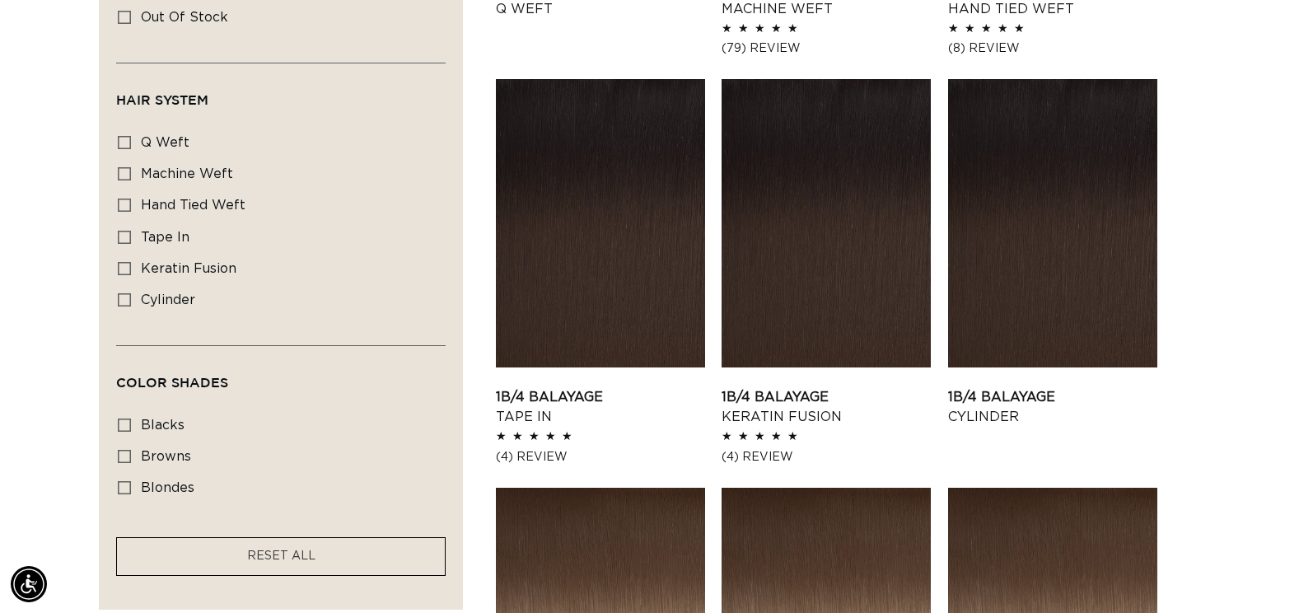
scroll to position [906, 0]
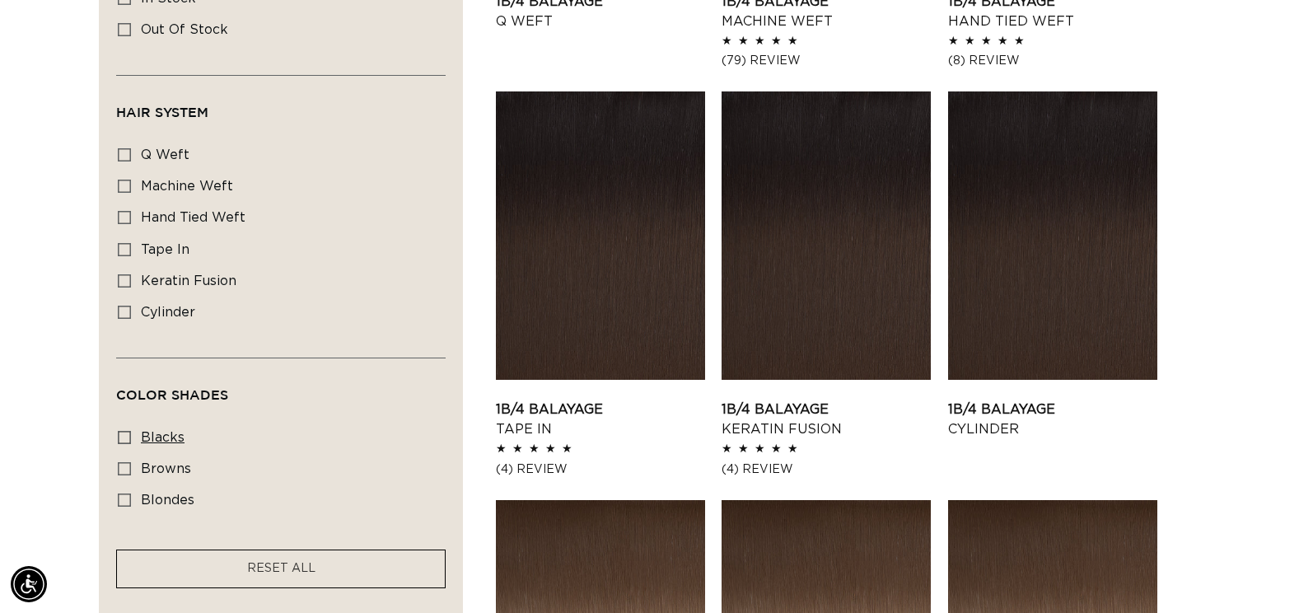
click at [127, 431] on icon at bounding box center [124, 437] width 13 height 13
click at [127, 431] on input "blacks blacks (11 products)" at bounding box center [124, 437] width 13 height 13
checkbox input "true"
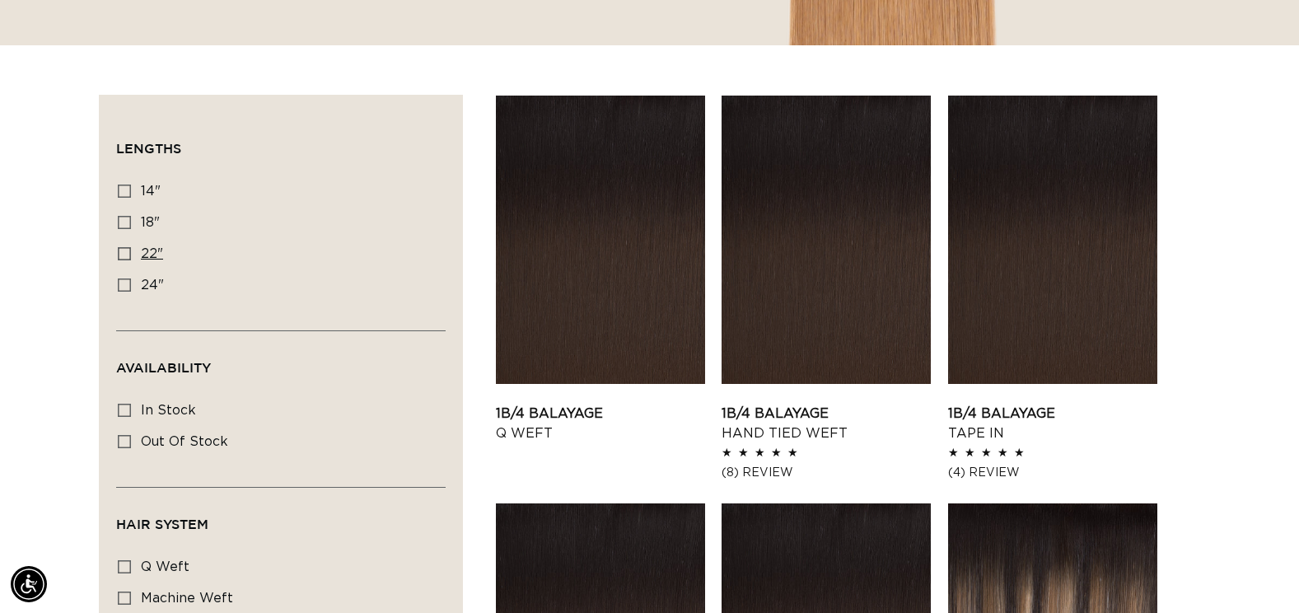
click at [127, 252] on icon at bounding box center [124, 253] width 13 height 13
click at [127, 252] on input "22" 22" (7 products)" at bounding box center [124, 253] width 13 height 13
checkbox input "true"
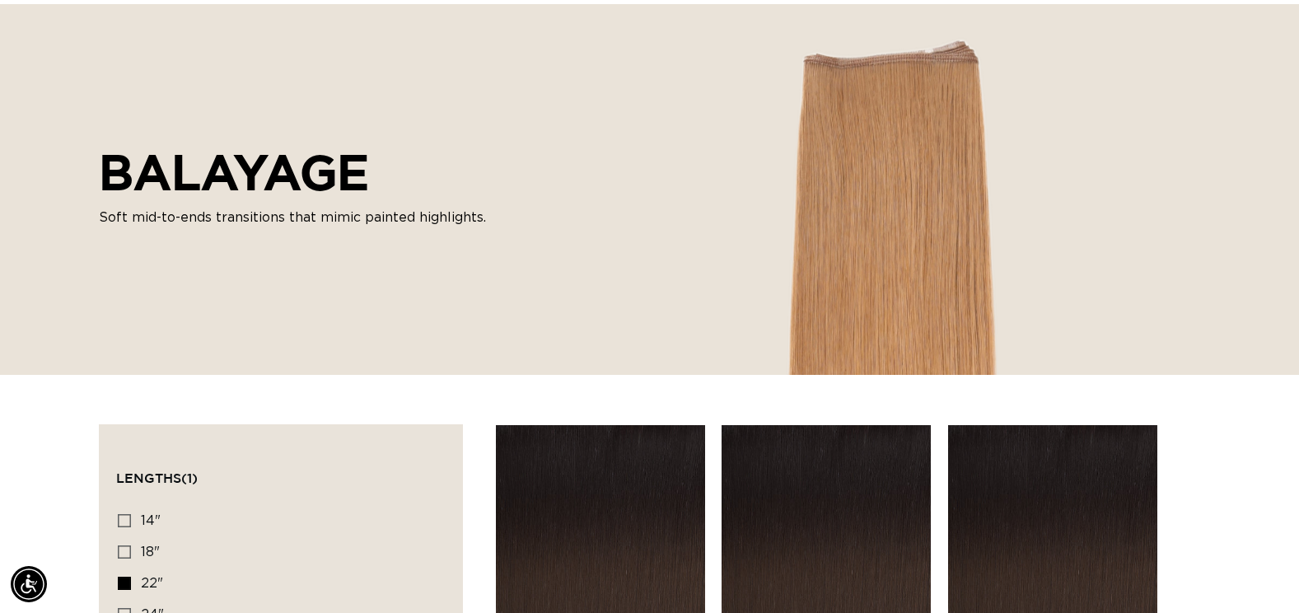
scroll to position [0, 1182]
